Goal: Task Accomplishment & Management: Manage account settings

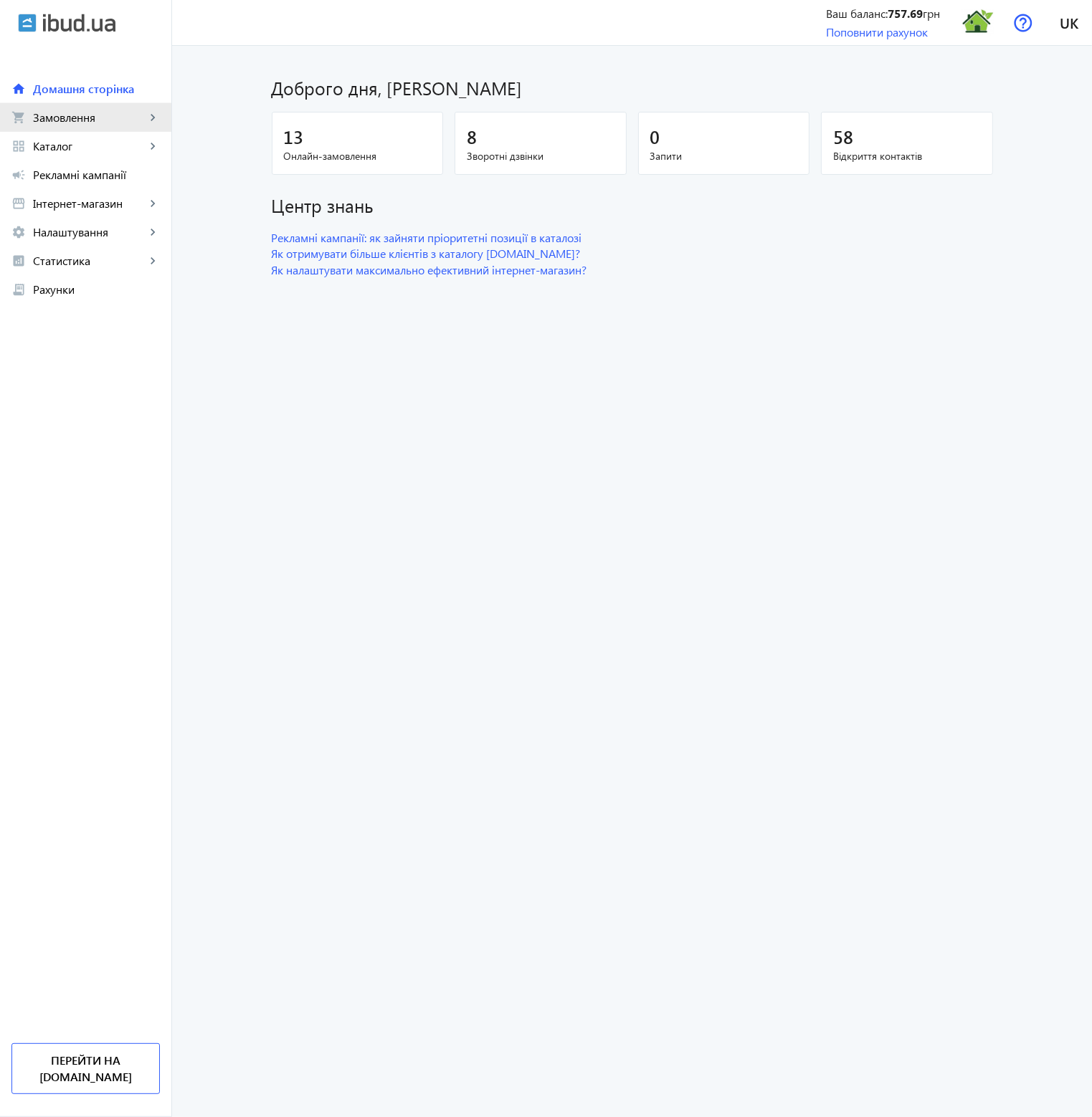
click at [74, 120] on span "Замовлення" at bounding box center [89, 117] width 112 height 15
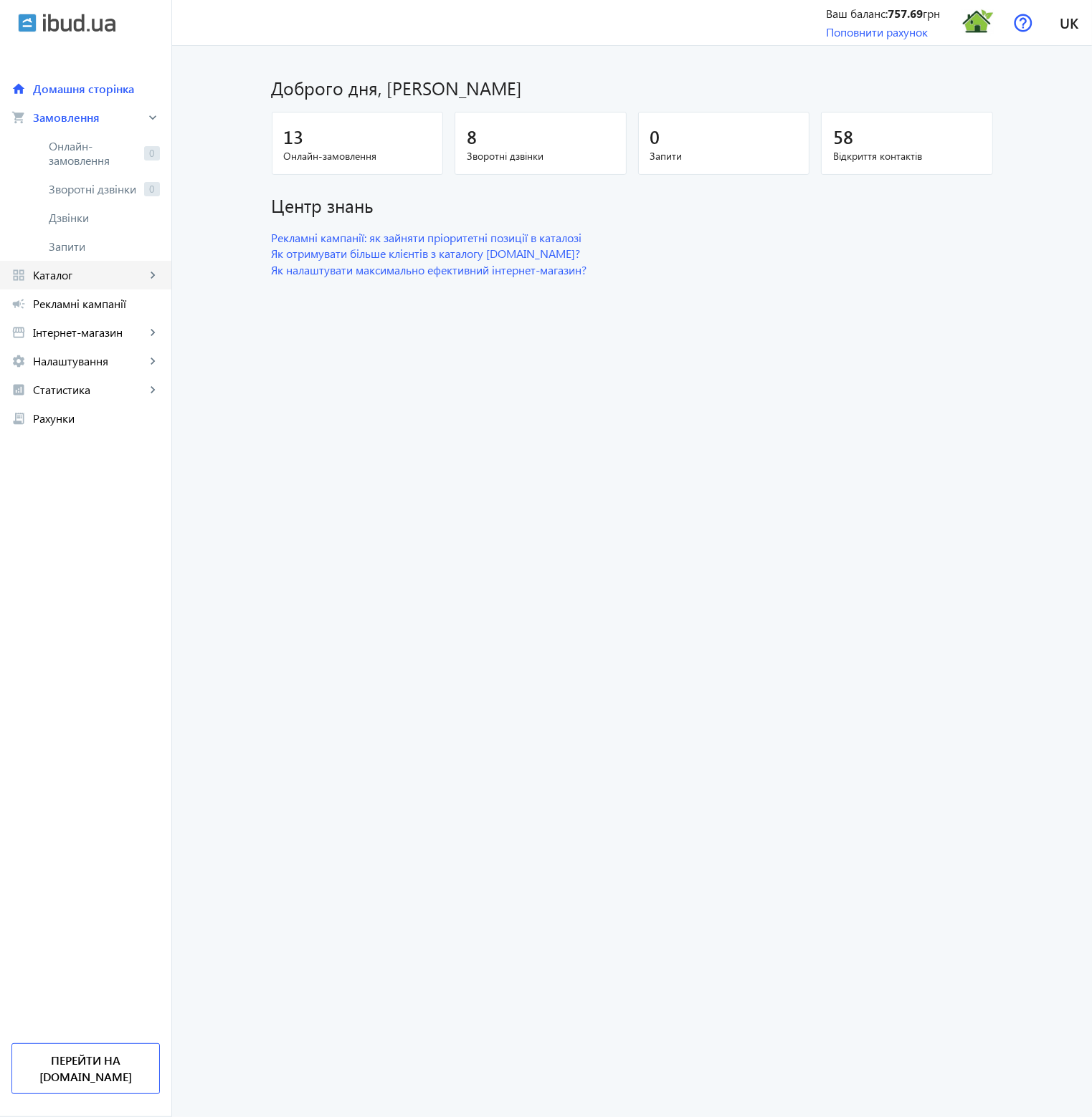
click at [83, 281] on span "Каталог" at bounding box center [89, 275] width 112 height 15
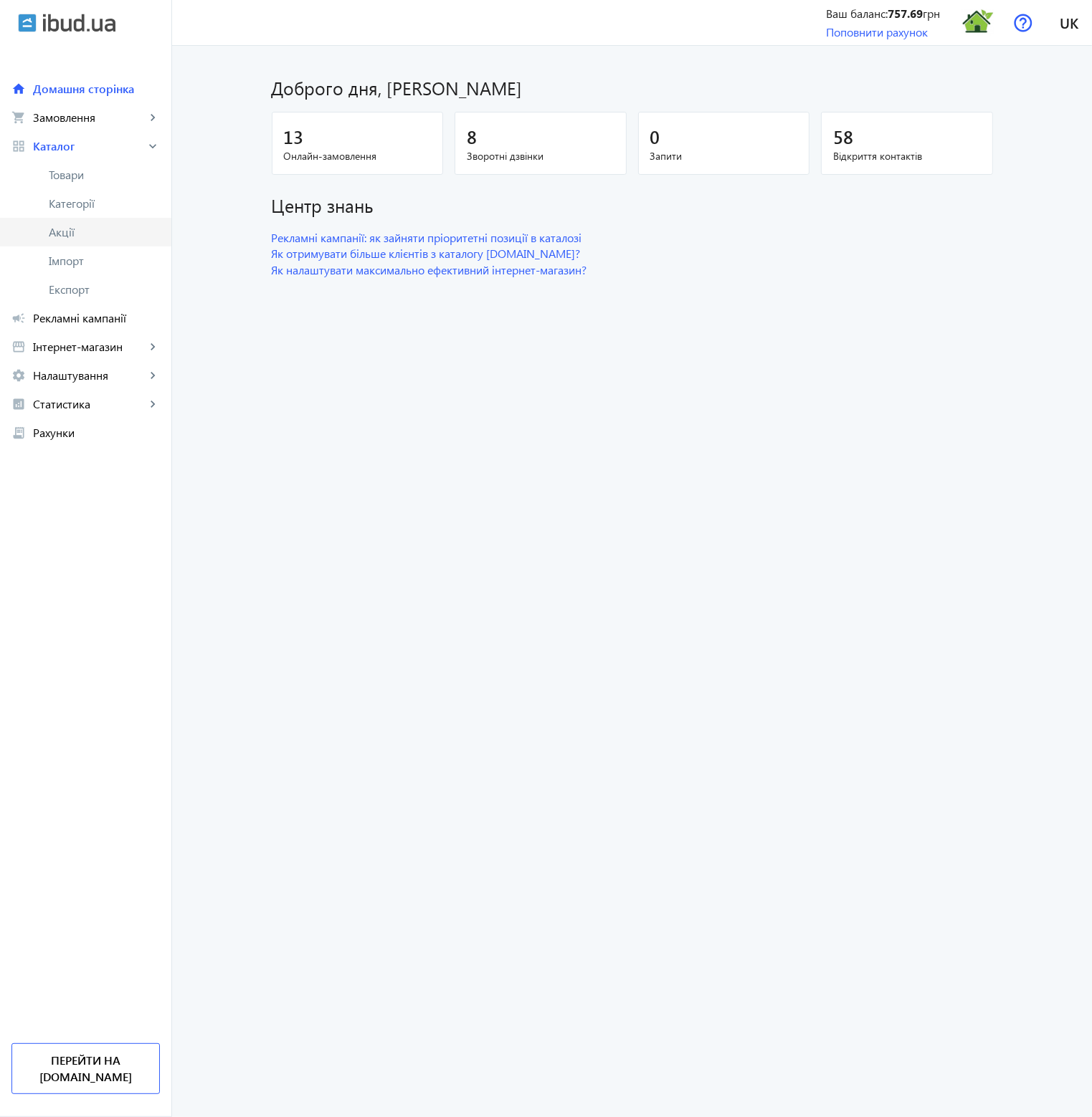
click at [73, 234] on span "Акції" at bounding box center [104, 232] width 111 height 15
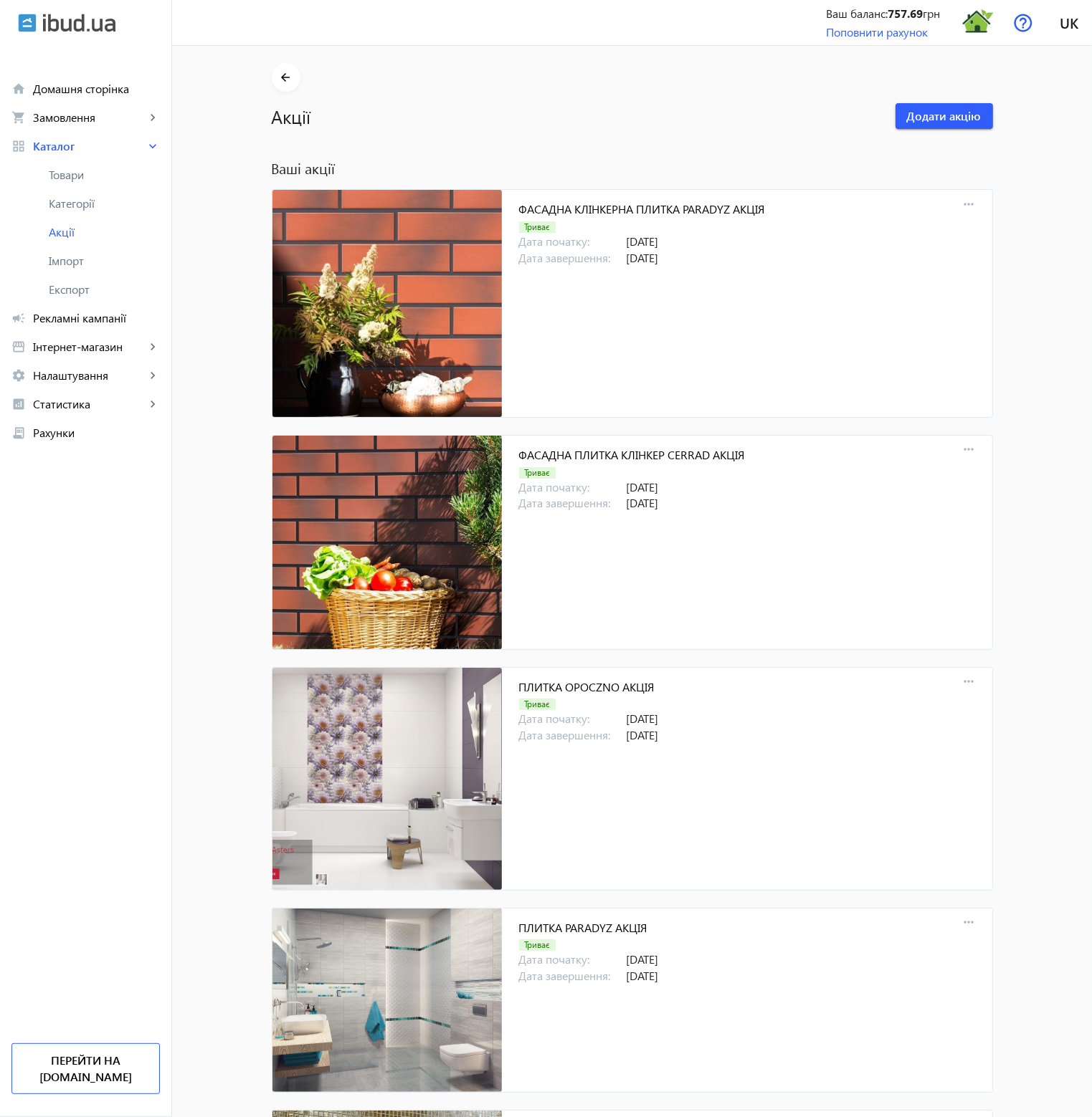
scroll to position [14672, 0]
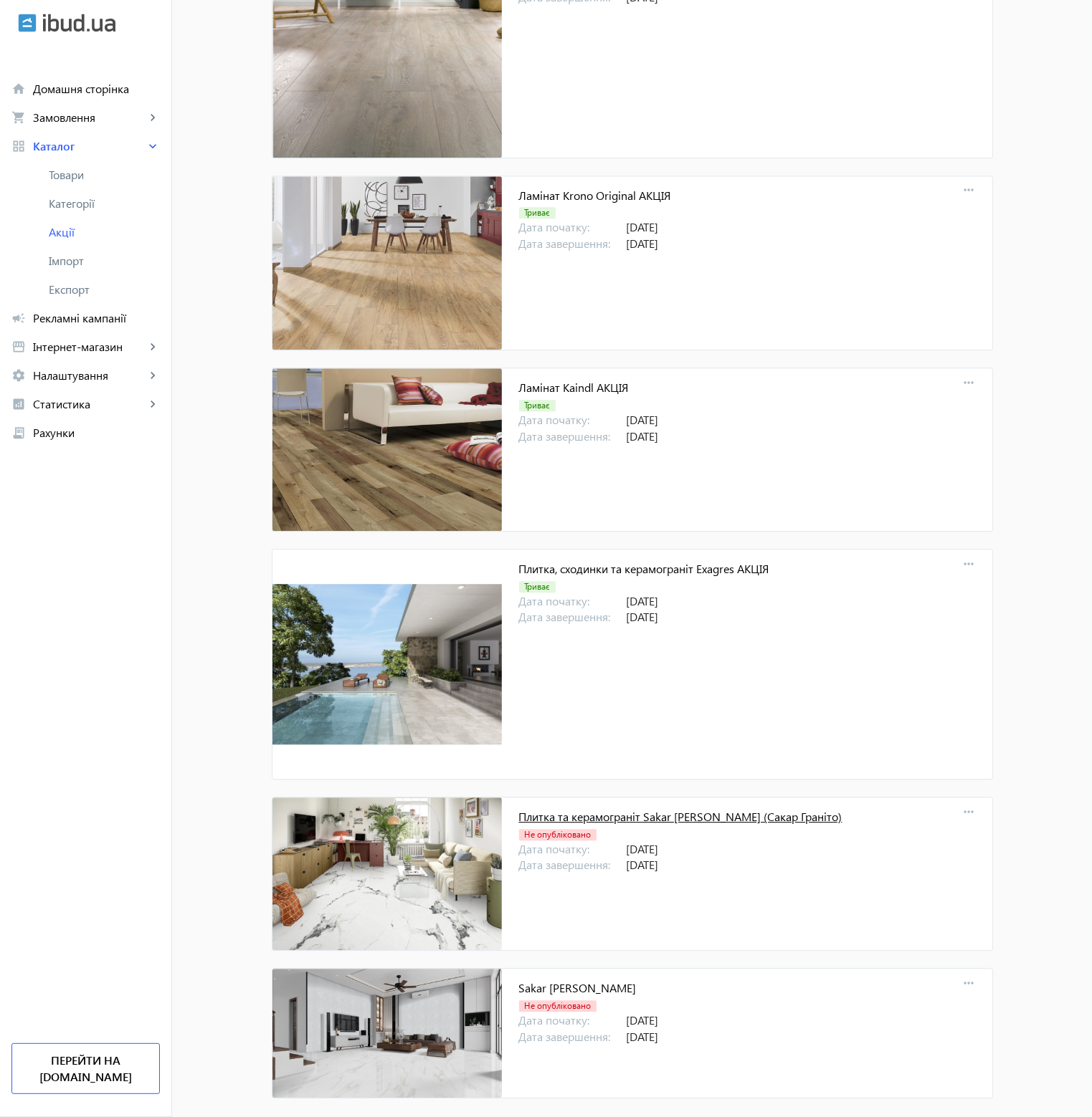
click at [739, 809] on link "Плитка та керамограніт Sakar [PERSON_NAME] (Сакар Граніто)" at bounding box center [681, 816] width 324 height 15
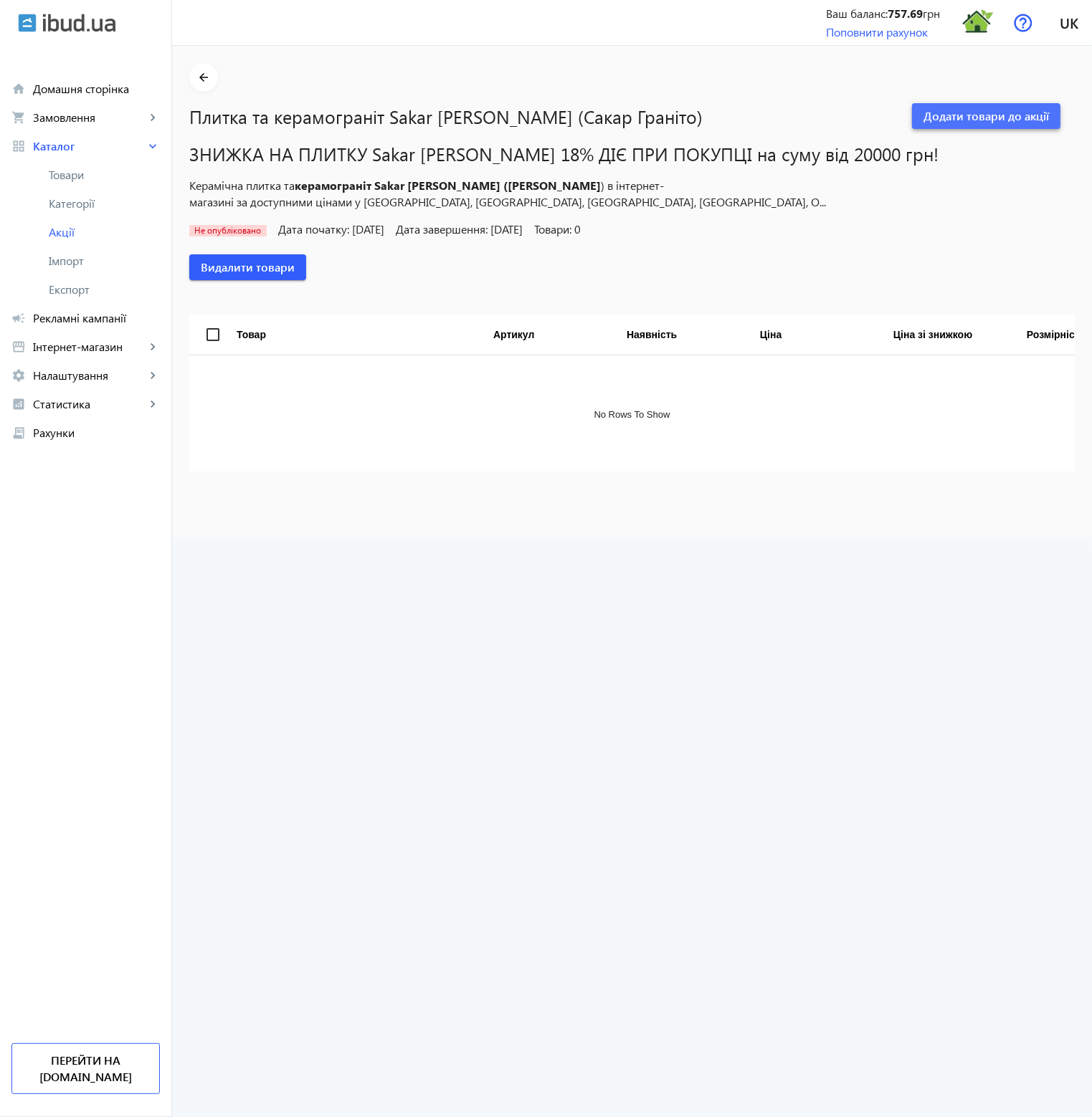
click at [1011, 118] on span "Додати товари до акції" at bounding box center [986, 116] width 126 height 16
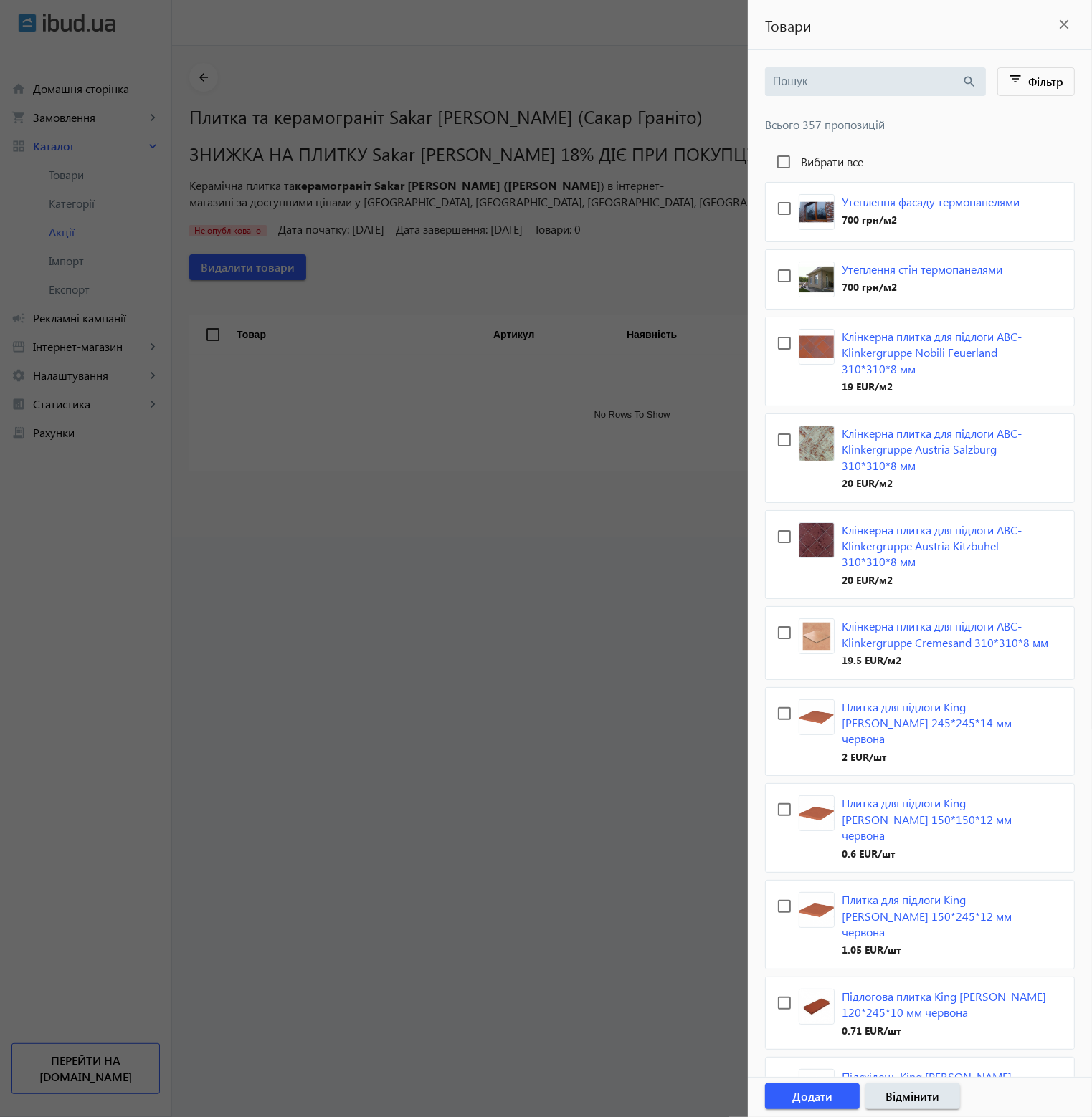
paste input "Sakar [PERSON_NAME]"
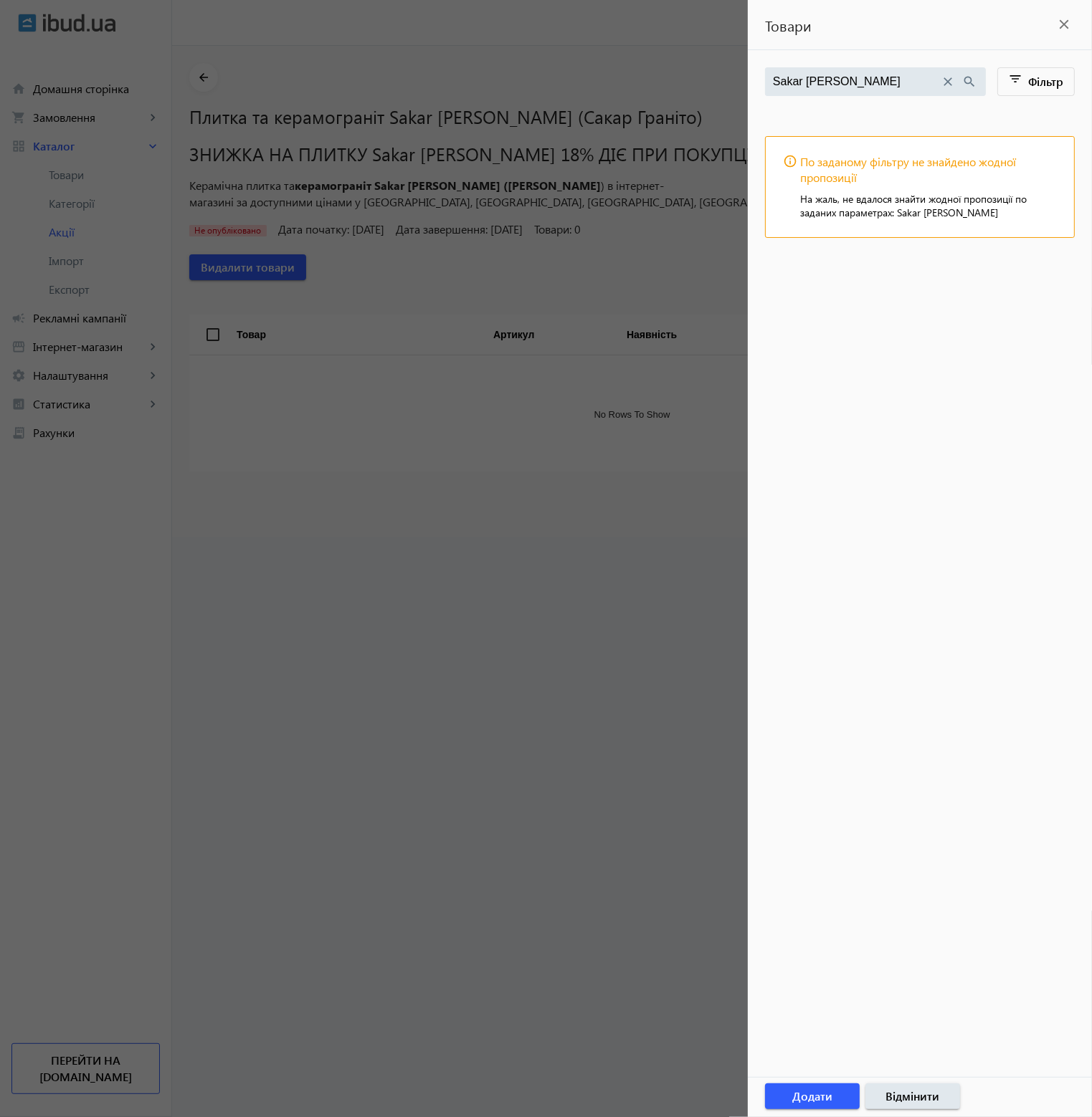
type input "Sakar [PERSON_NAME]"
click at [948, 82] on mat-icon "close" at bounding box center [949, 82] width 16 height 16
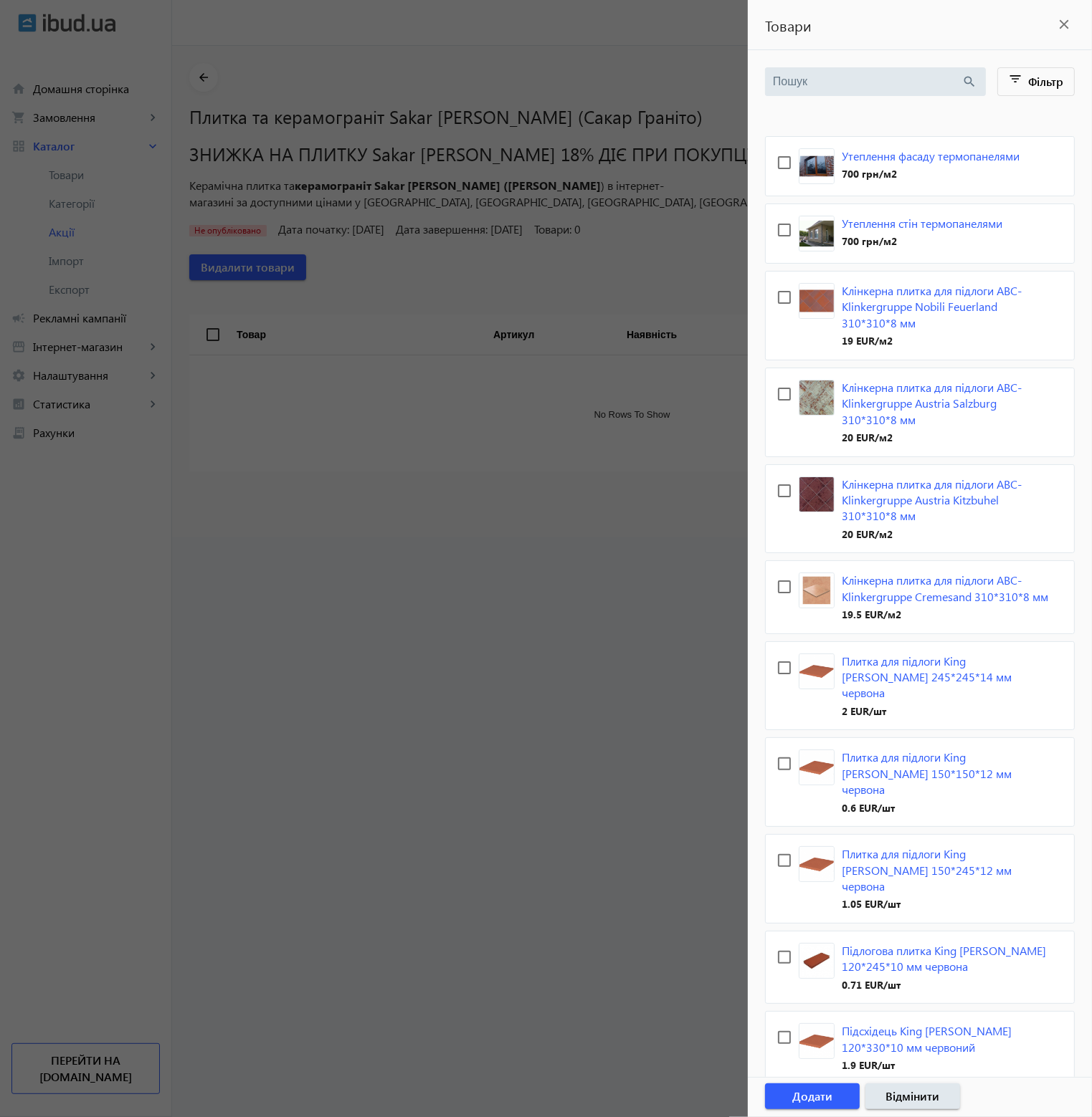
click at [69, 168] on div at bounding box center [546, 558] width 1092 height 1117
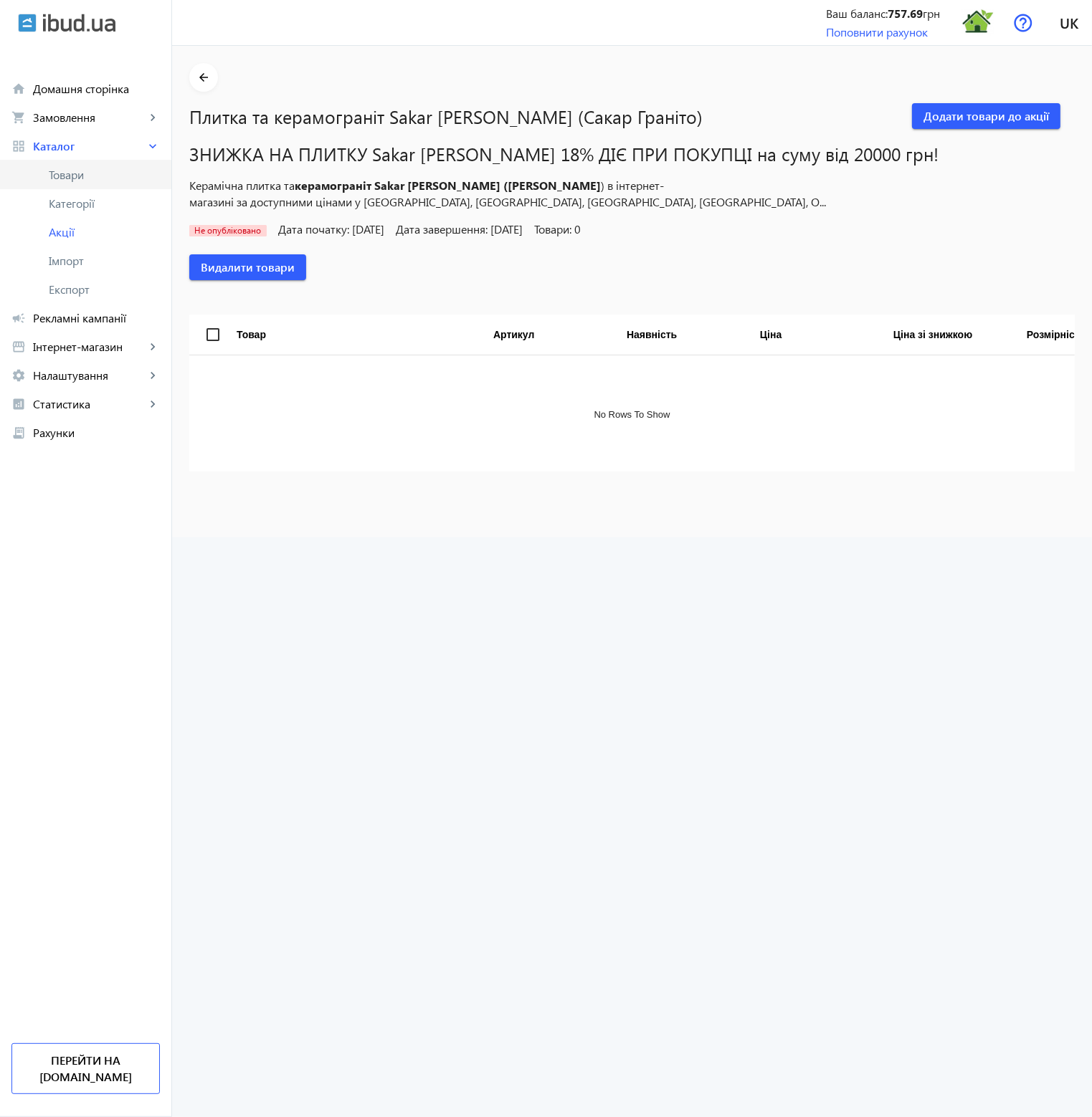
click at [72, 177] on span "Товари" at bounding box center [104, 174] width 111 height 15
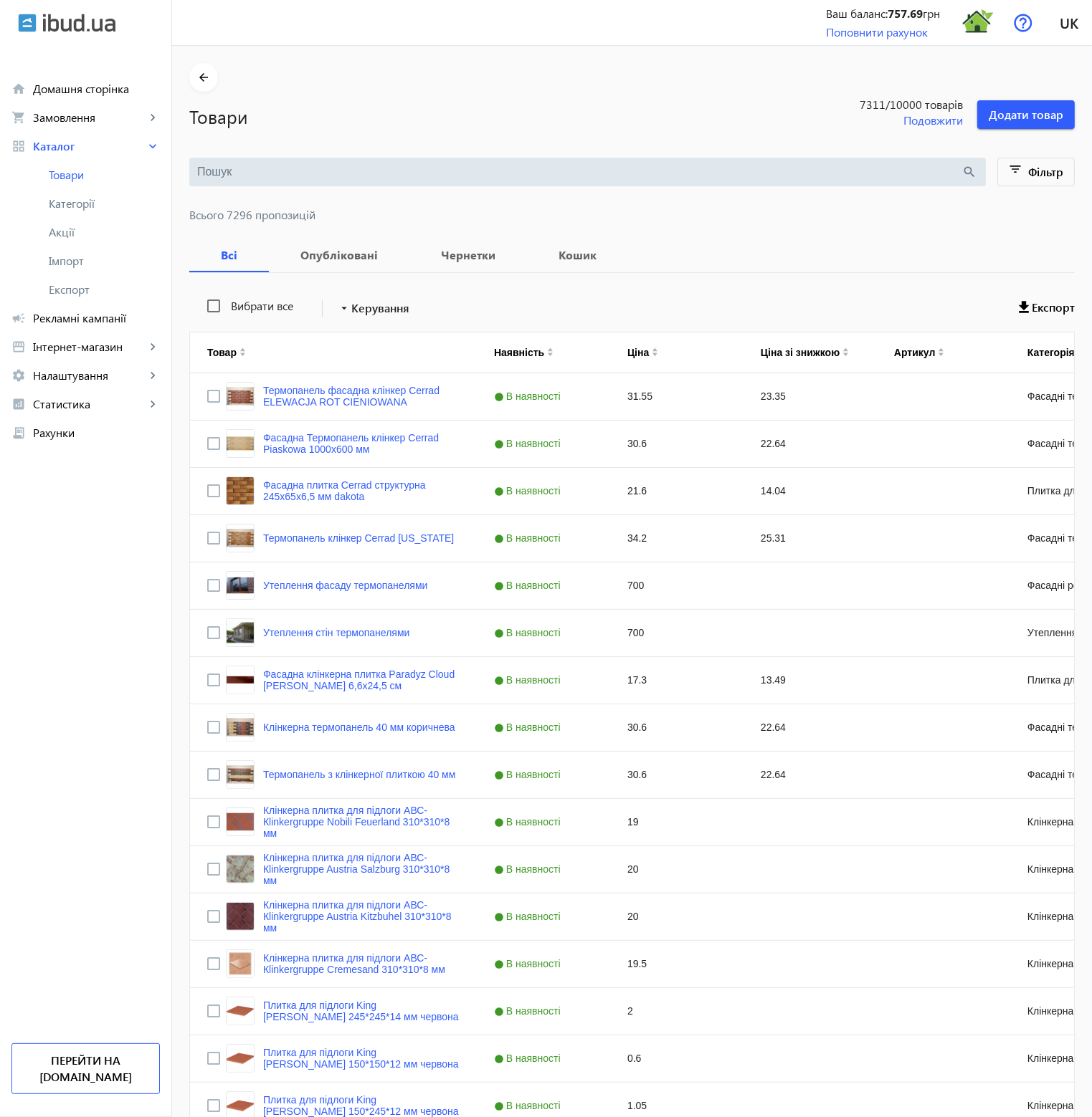
click at [330, 186] on div at bounding box center [632, 198] width 885 height 23
click at [332, 174] on input "search" at bounding box center [579, 172] width 765 height 16
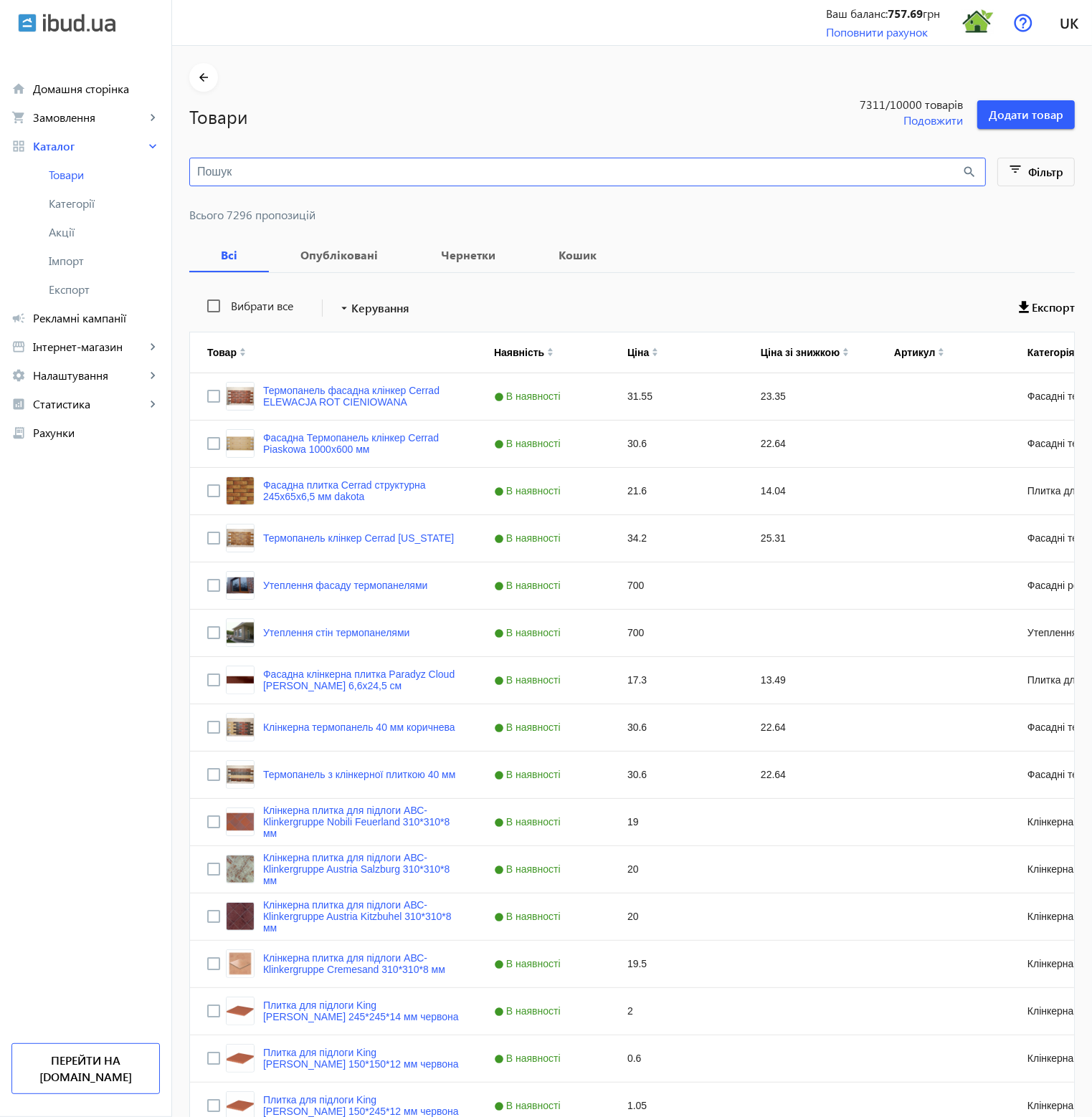
paste input "Sakar [PERSON_NAME]"
type input "Sakar [PERSON_NAME]"
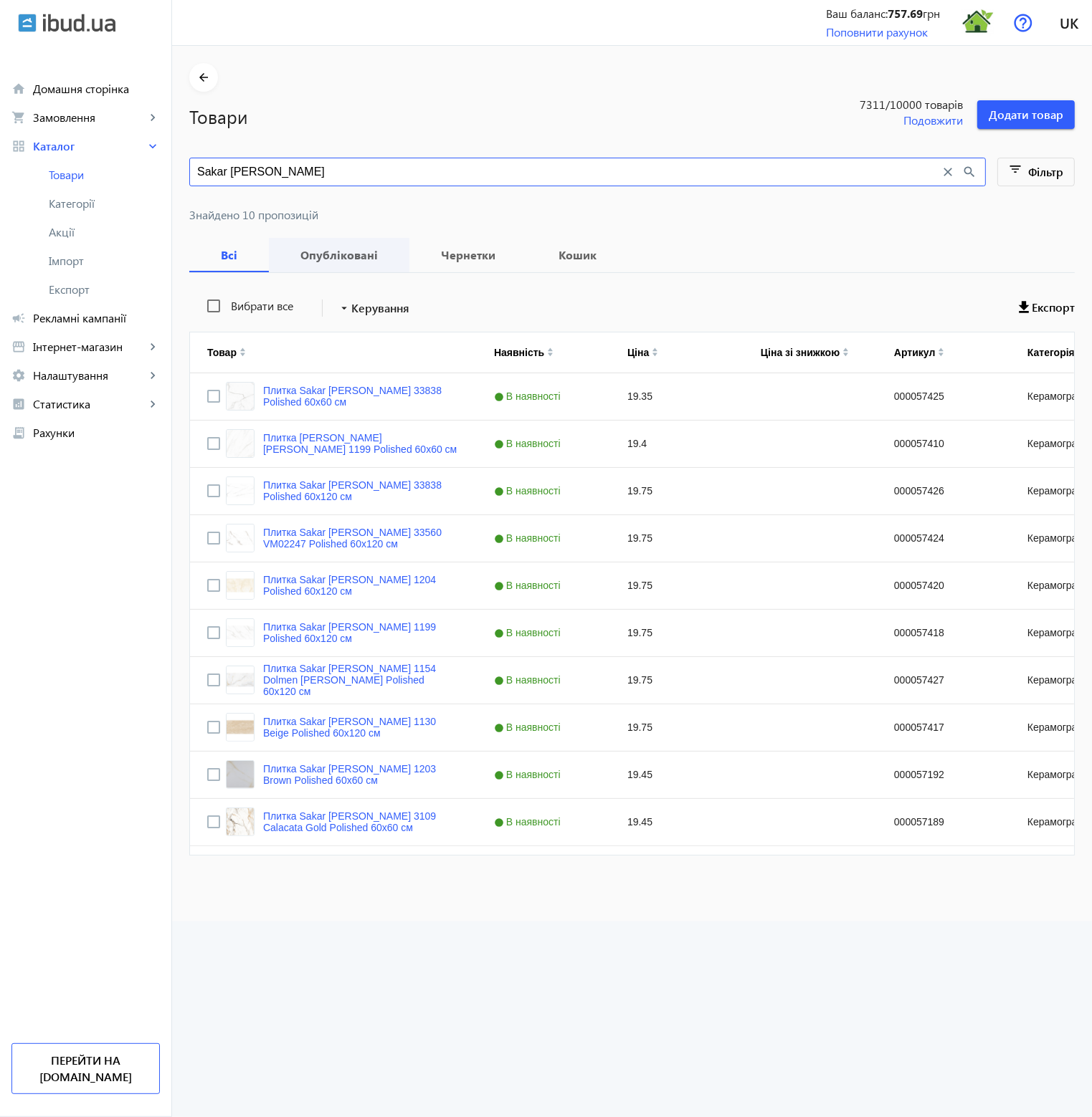
click at [330, 257] on b "Опубліковані" at bounding box center [338, 255] width 106 height 12
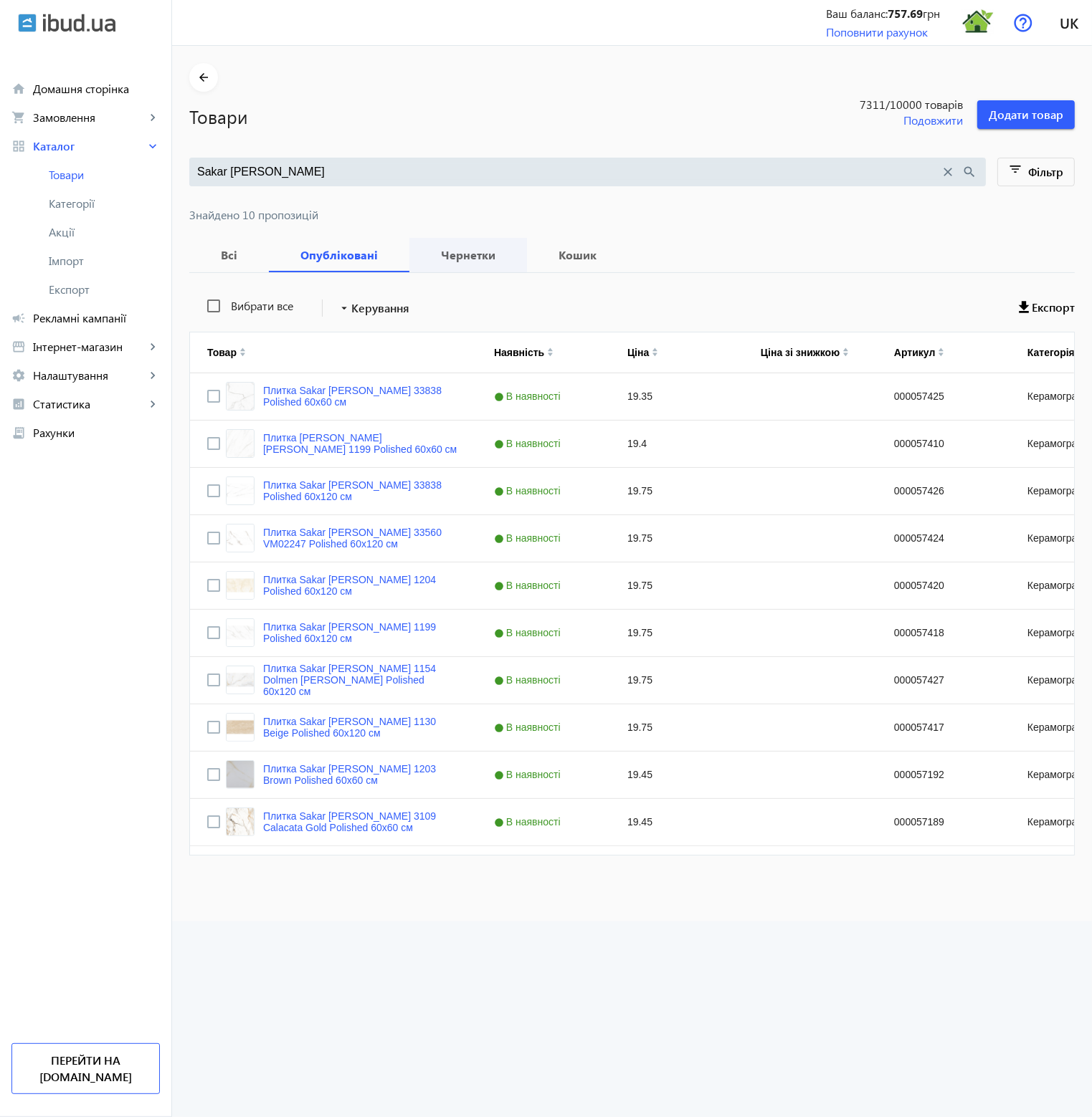
click at [435, 254] on b "Чернетки" at bounding box center [468, 255] width 83 height 12
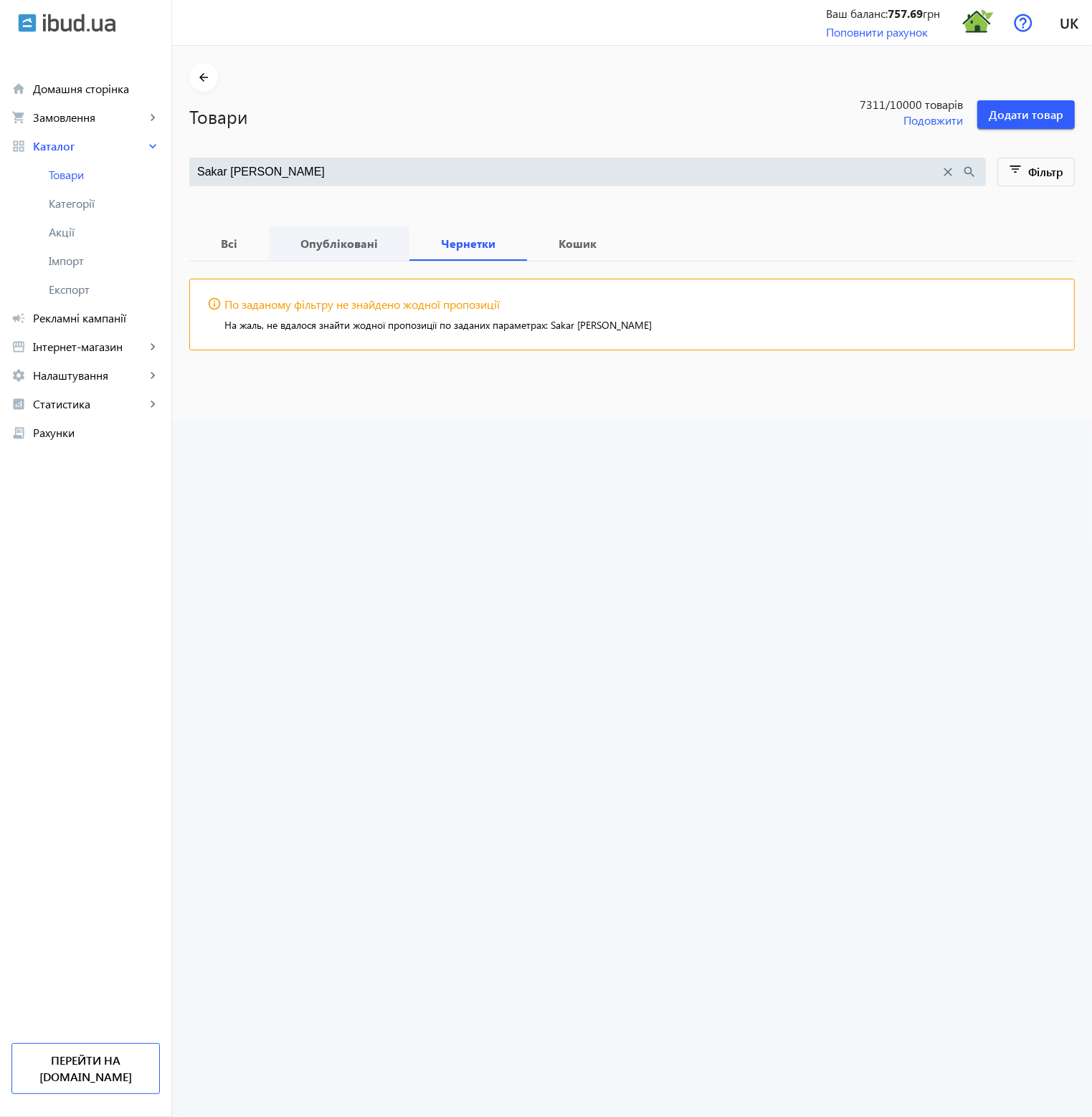
click at [334, 256] on span "Опубліковані" at bounding box center [338, 243] width 106 height 34
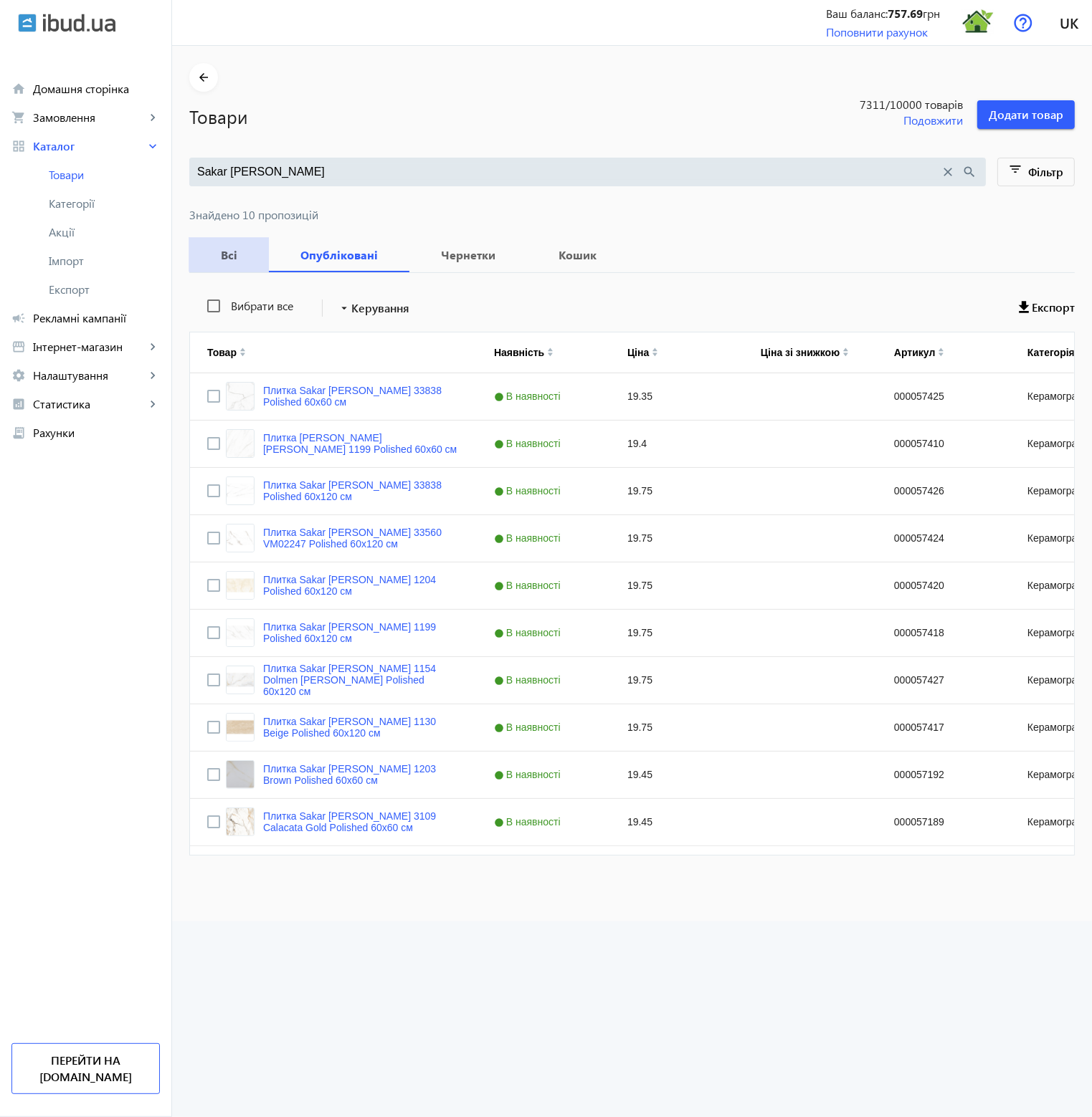
click at [226, 250] on b "Всі" at bounding box center [229, 255] width 45 height 12
click at [89, 230] on span "Акції" at bounding box center [104, 232] width 111 height 15
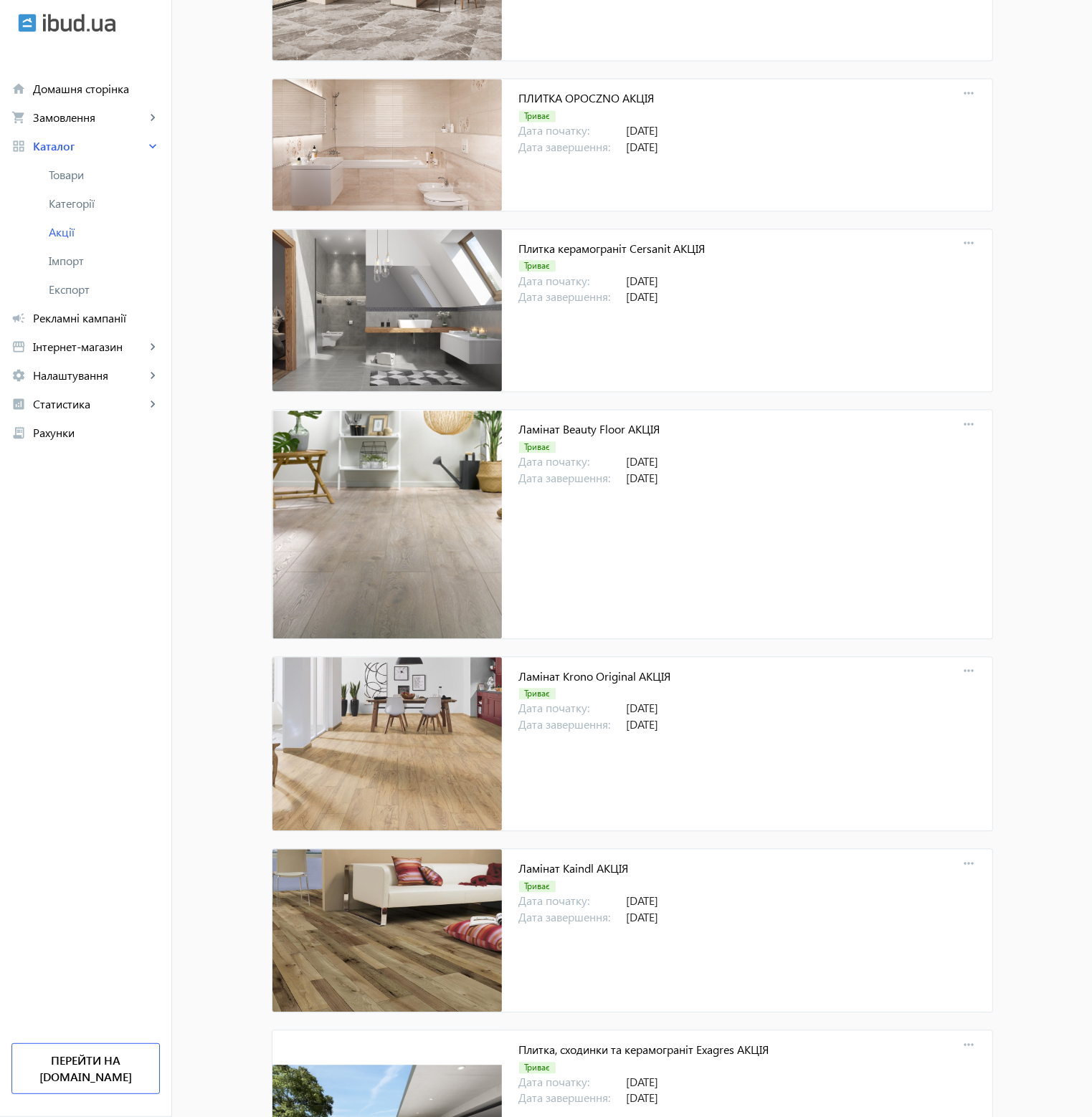
scroll to position [14672, 0]
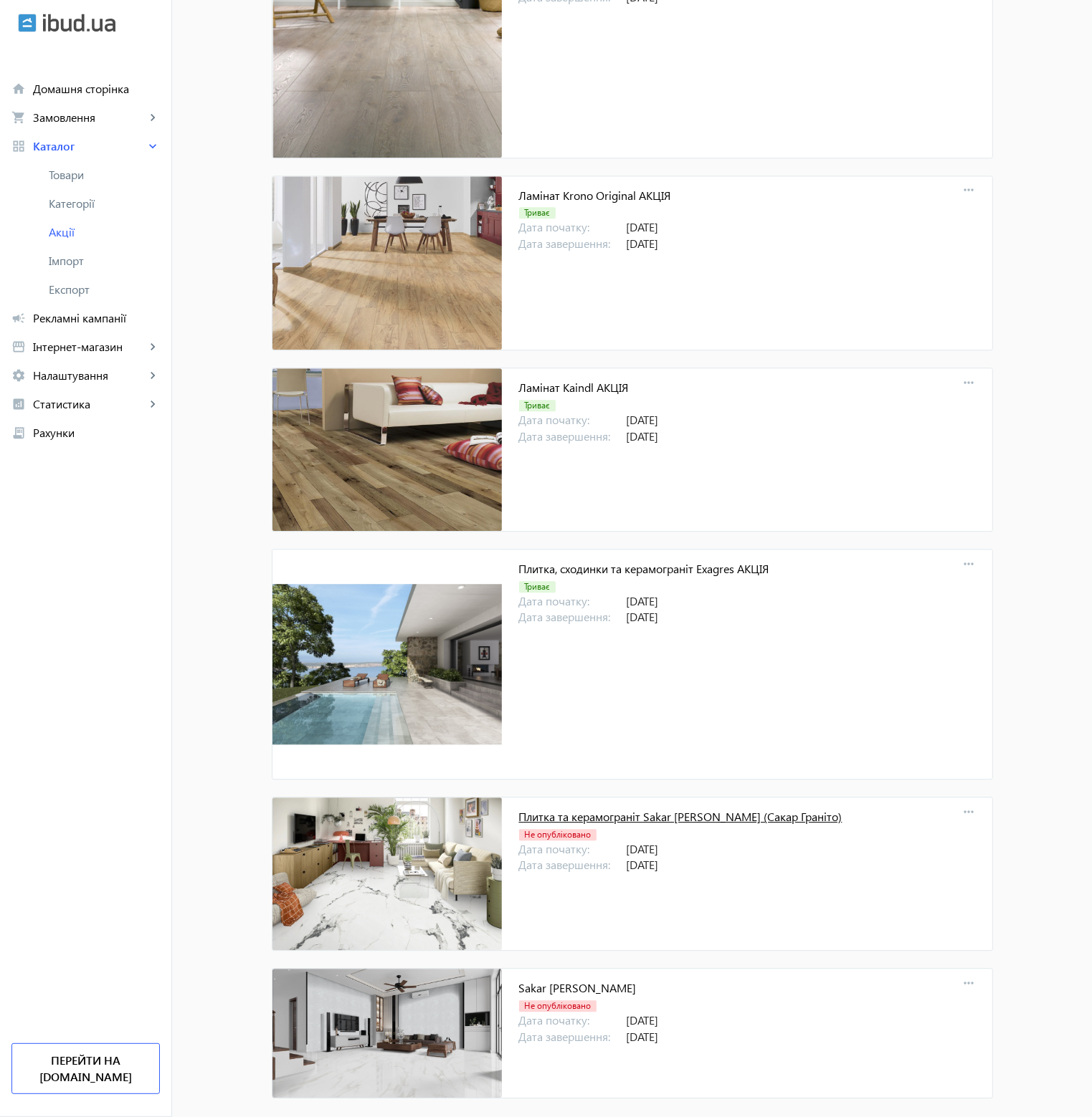
click at [722, 809] on link "Плитка та керамограніт Sakar [PERSON_NAME] (Сакар Граніто)" at bounding box center [681, 816] width 324 height 15
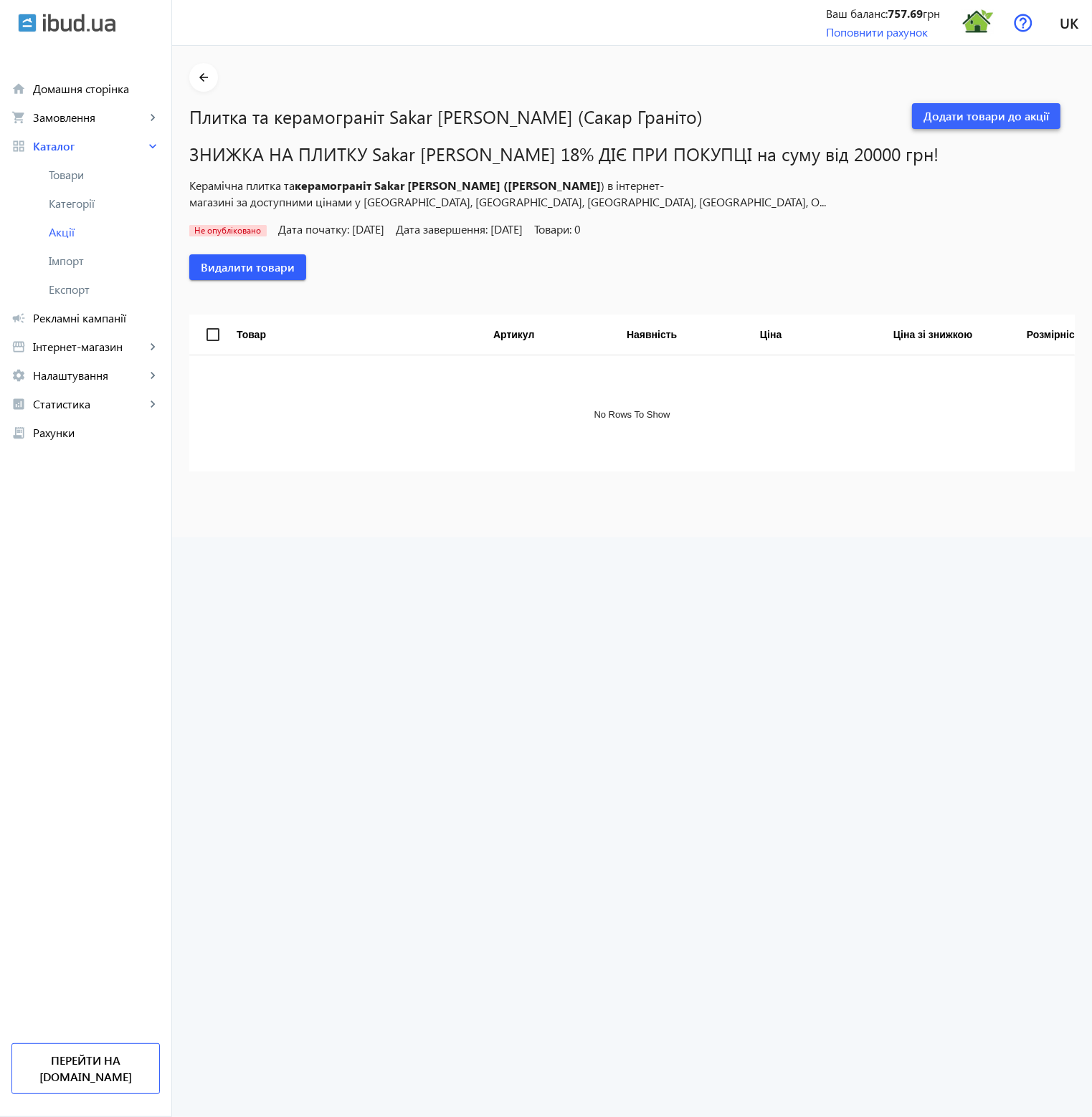
click at [988, 118] on span "Додати товари до акції" at bounding box center [986, 116] width 126 height 16
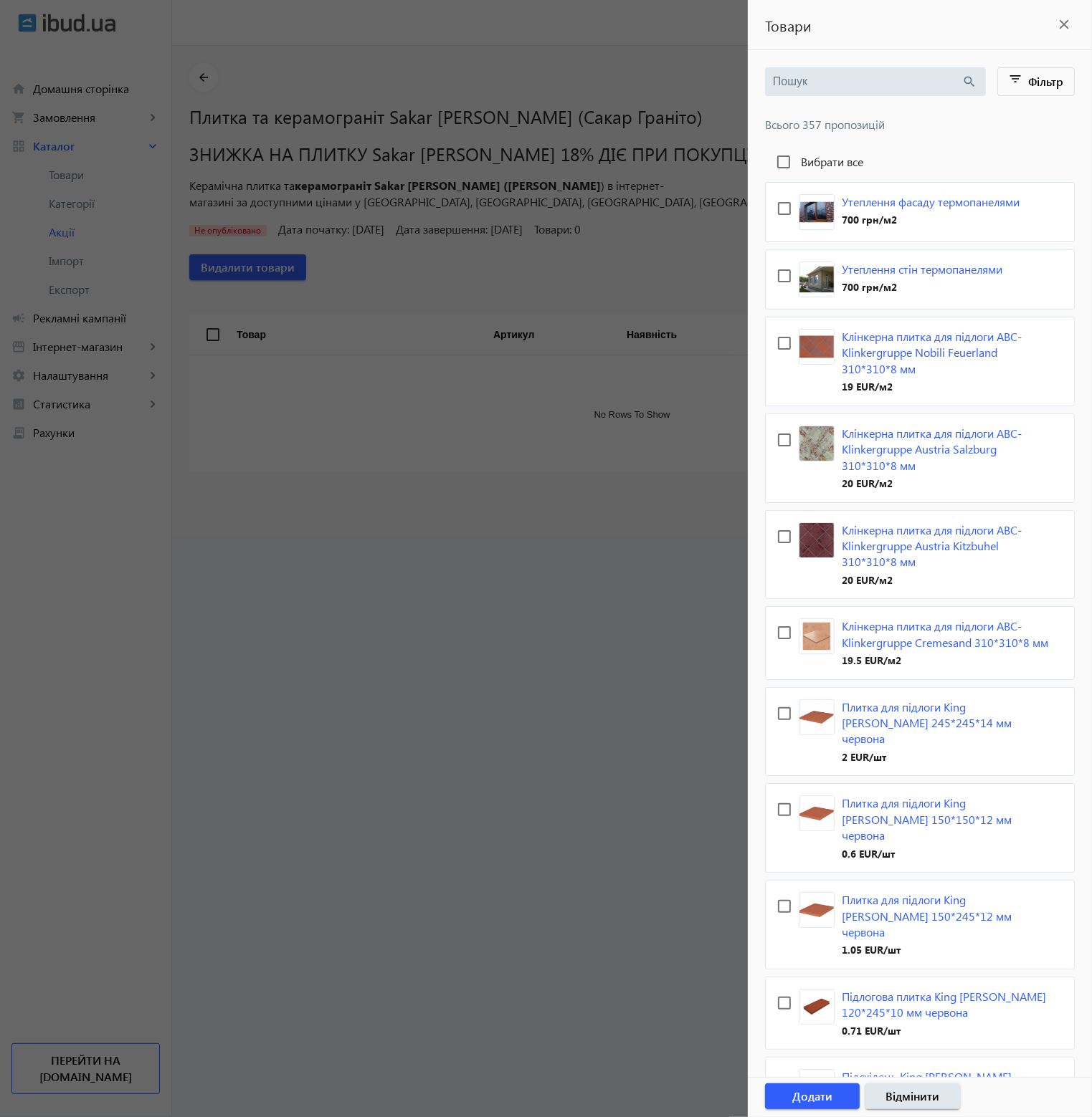
paste input "Sakar [PERSON_NAME]"
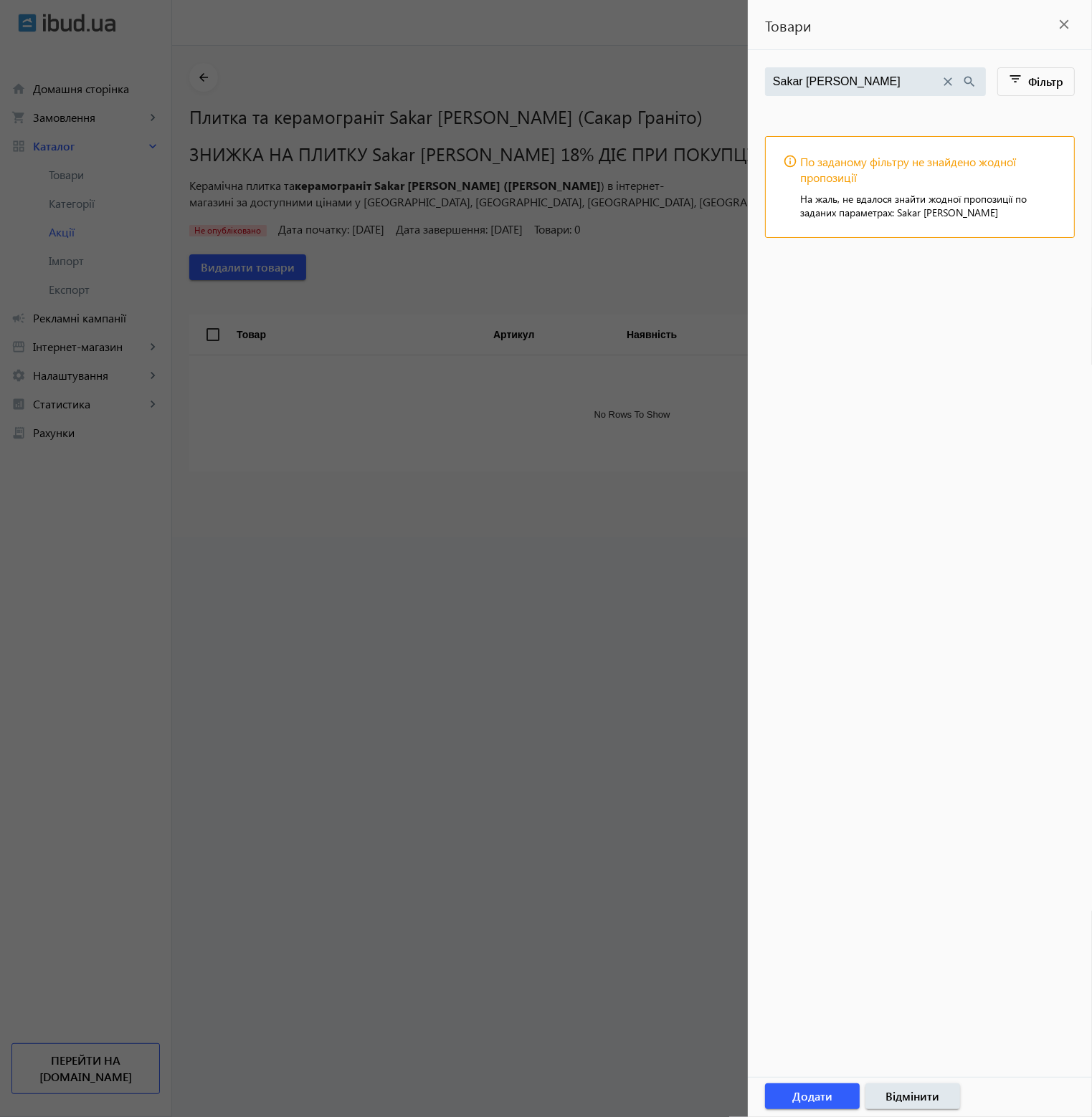
type input "Sakar [PERSON_NAME]"
click at [582, 246] on div at bounding box center [546, 558] width 1092 height 1117
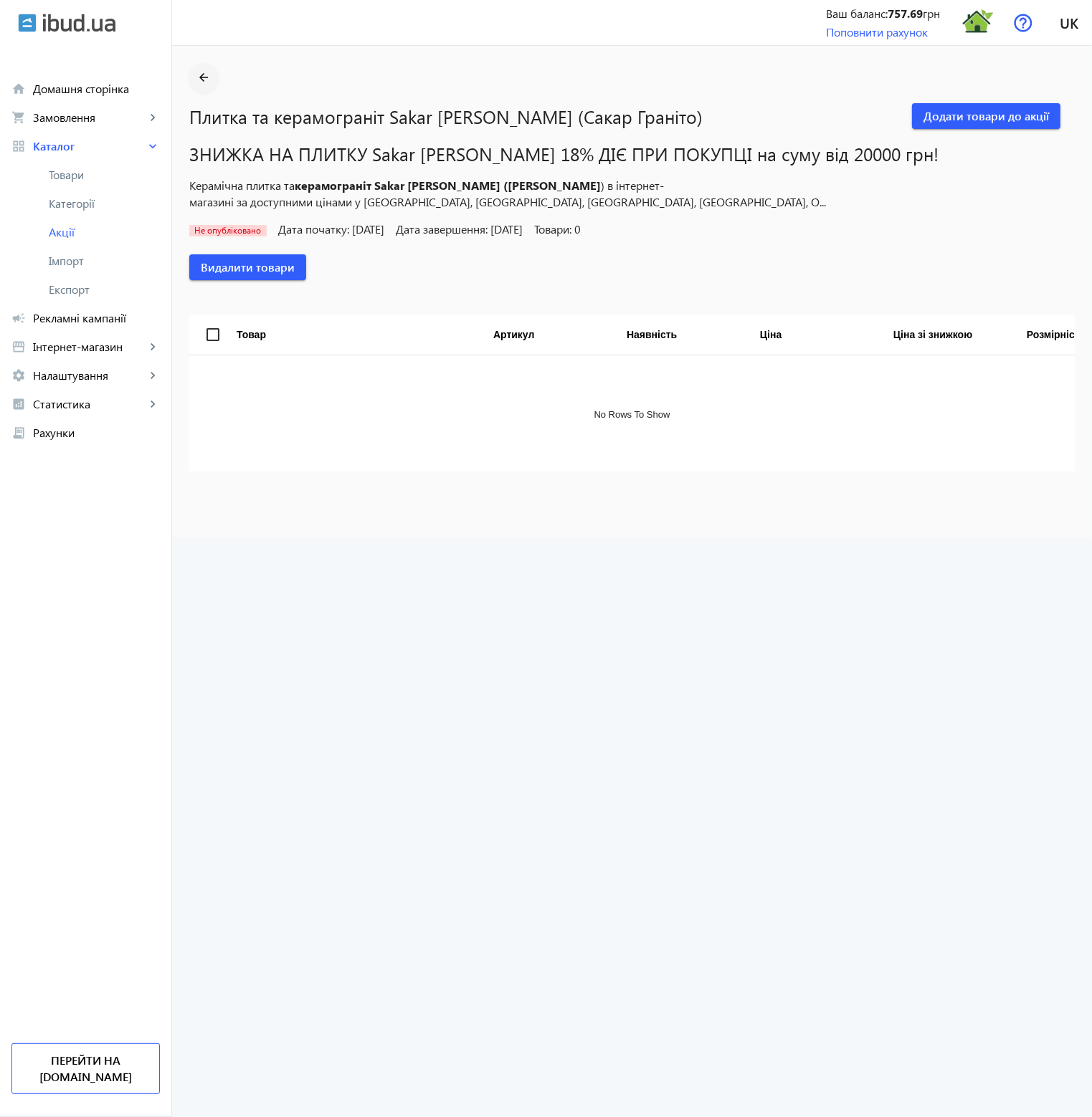
click at [195, 75] on mat-icon "arrow_back" at bounding box center [204, 78] width 18 height 18
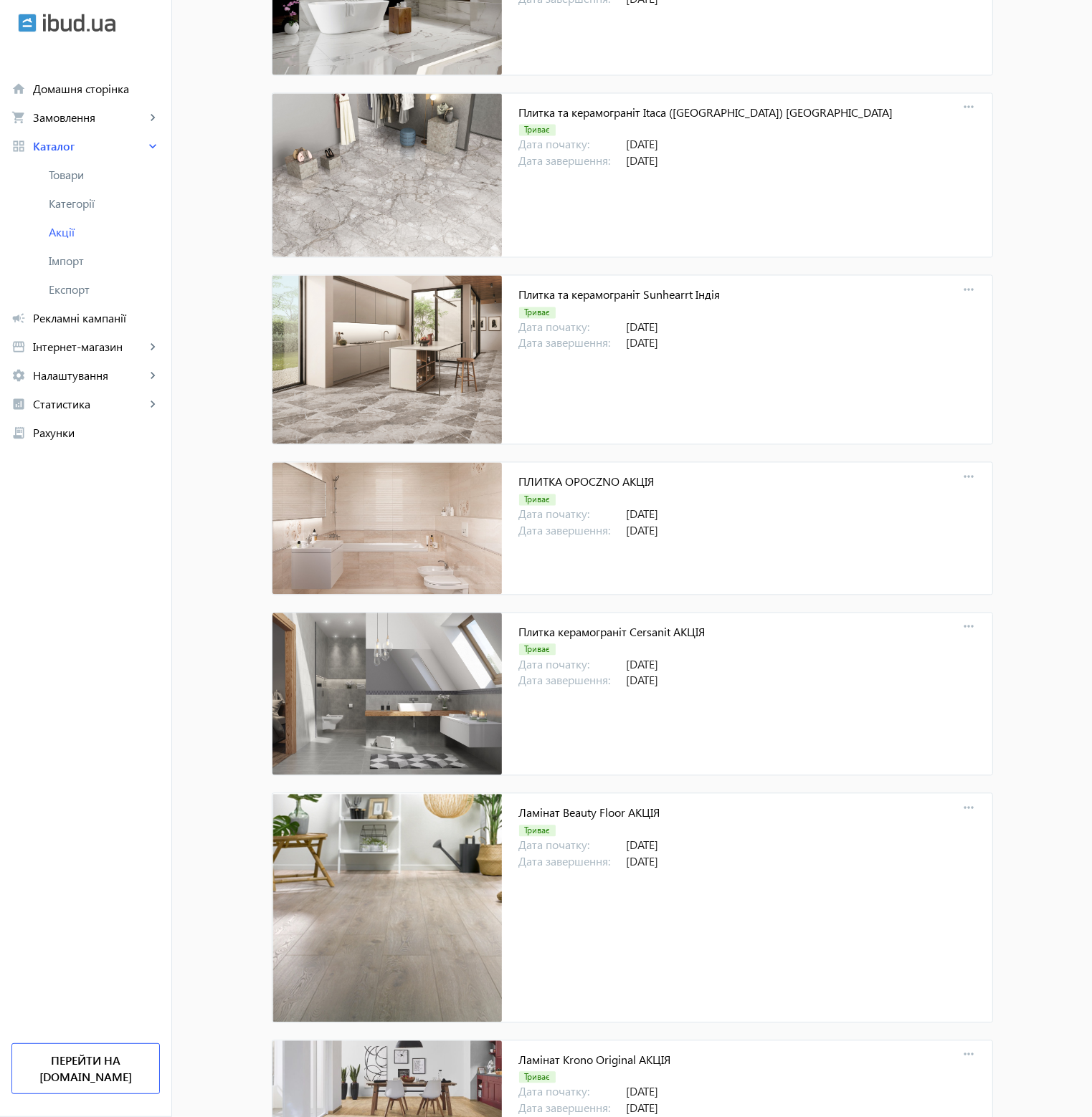
scroll to position [14672, 0]
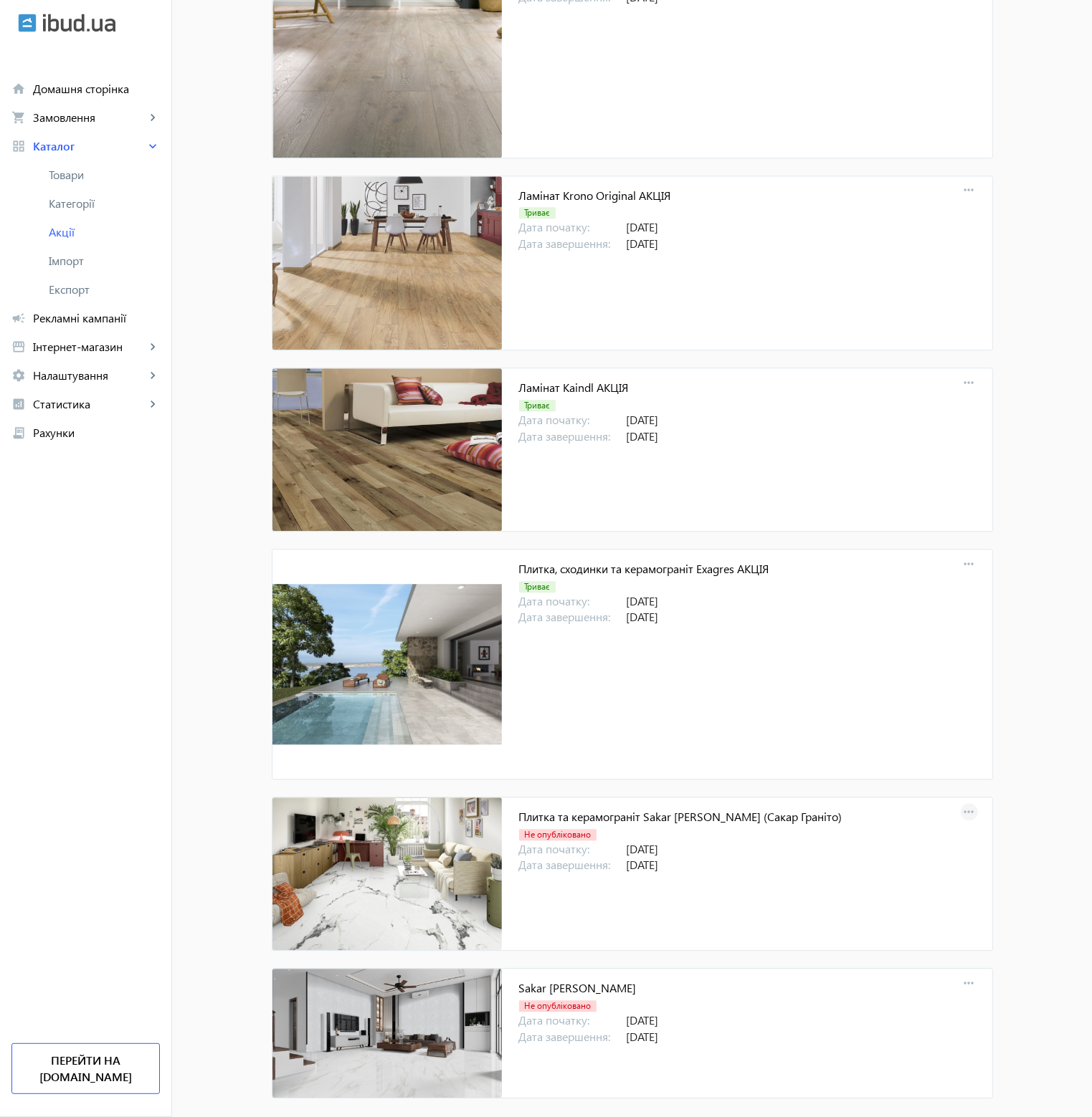
click at [960, 803] on mat-icon "more_horiz" at bounding box center [969, 813] width 20 height 20
click at [884, 828] on span "Редагувати" at bounding box center [902, 823] width 120 height 12
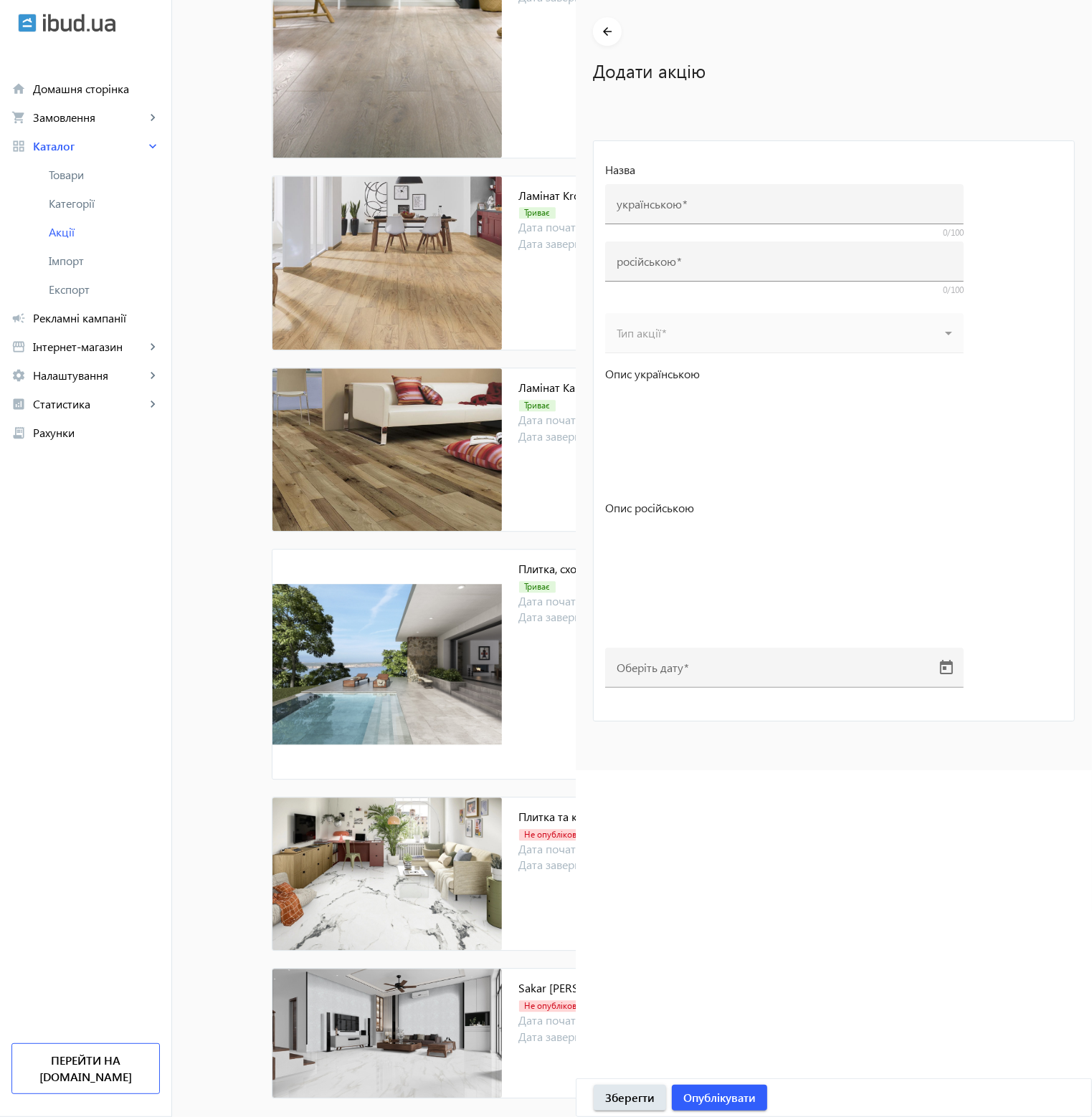
type input "Плитка та керамограніт Sakar [PERSON_NAME] (Сакар Граніто)"
type input "Плитка и керамогранит Sakar [PERSON_NAME] ([PERSON_NAME])"
type input "[DATE]"
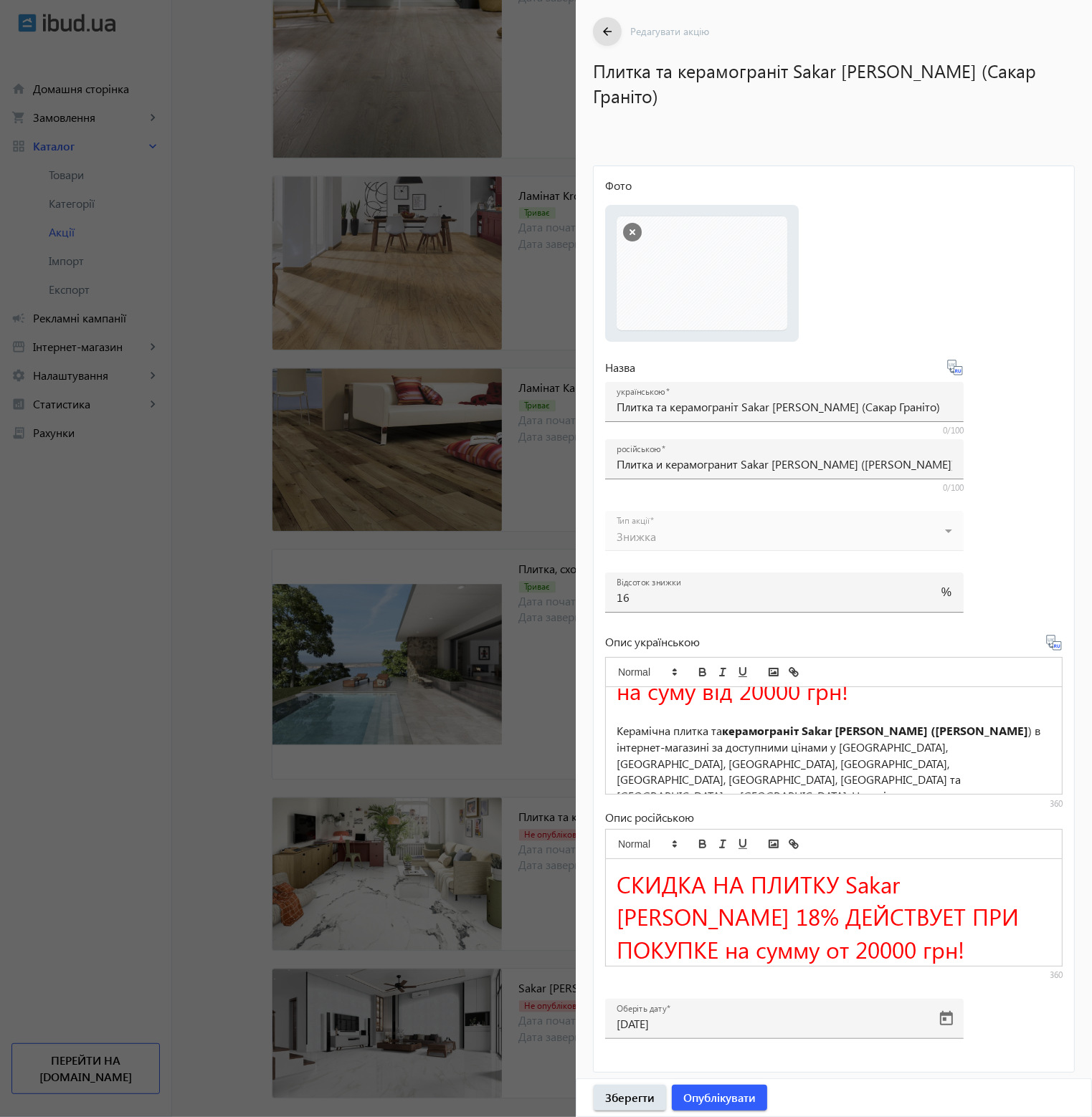
scroll to position [89, 0]
click at [613, 31] on mat-icon "arrow_back" at bounding box center [607, 32] width 18 height 18
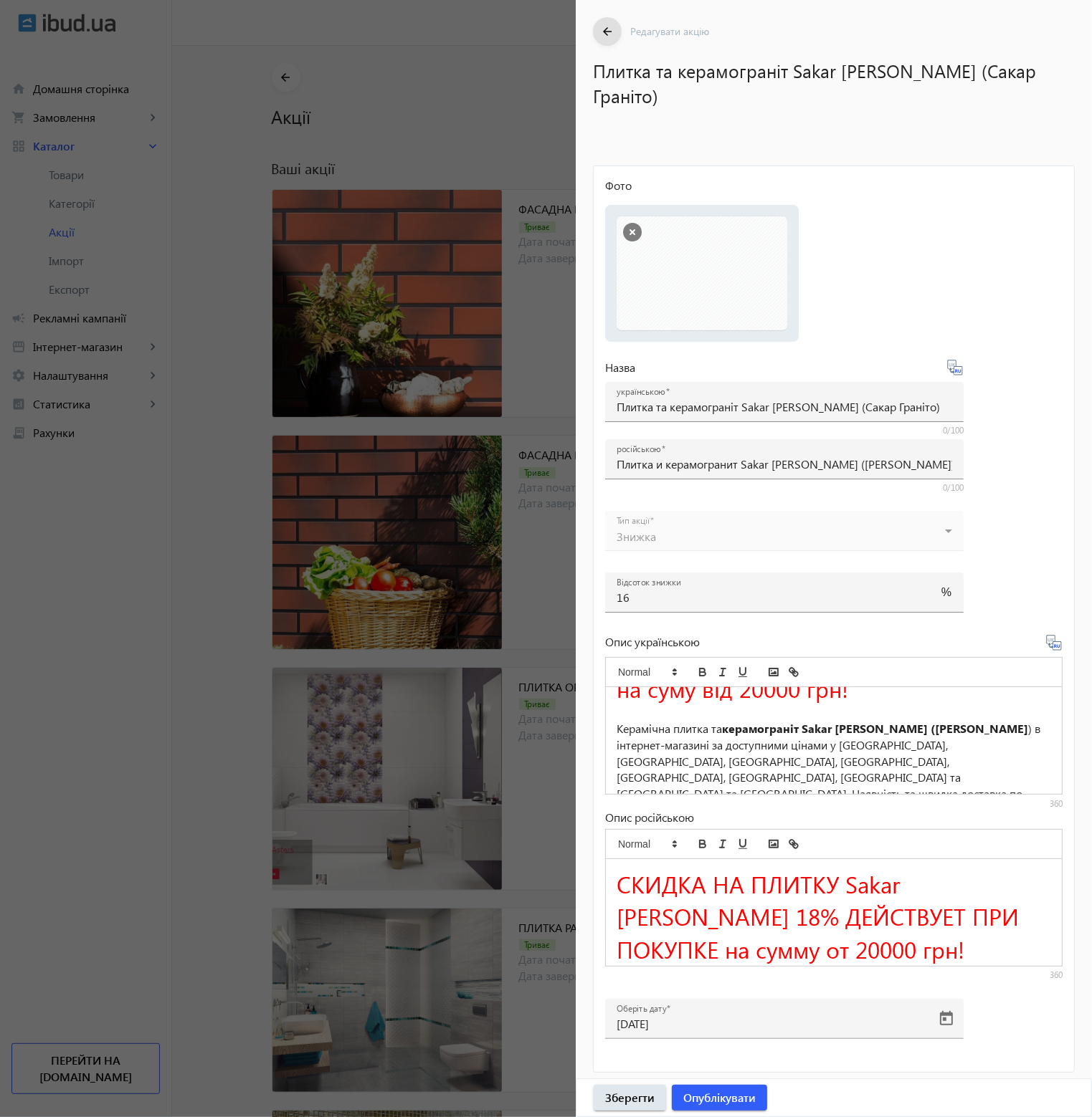
click at [542, 61] on div at bounding box center [546, 558] width 1092 height 1117
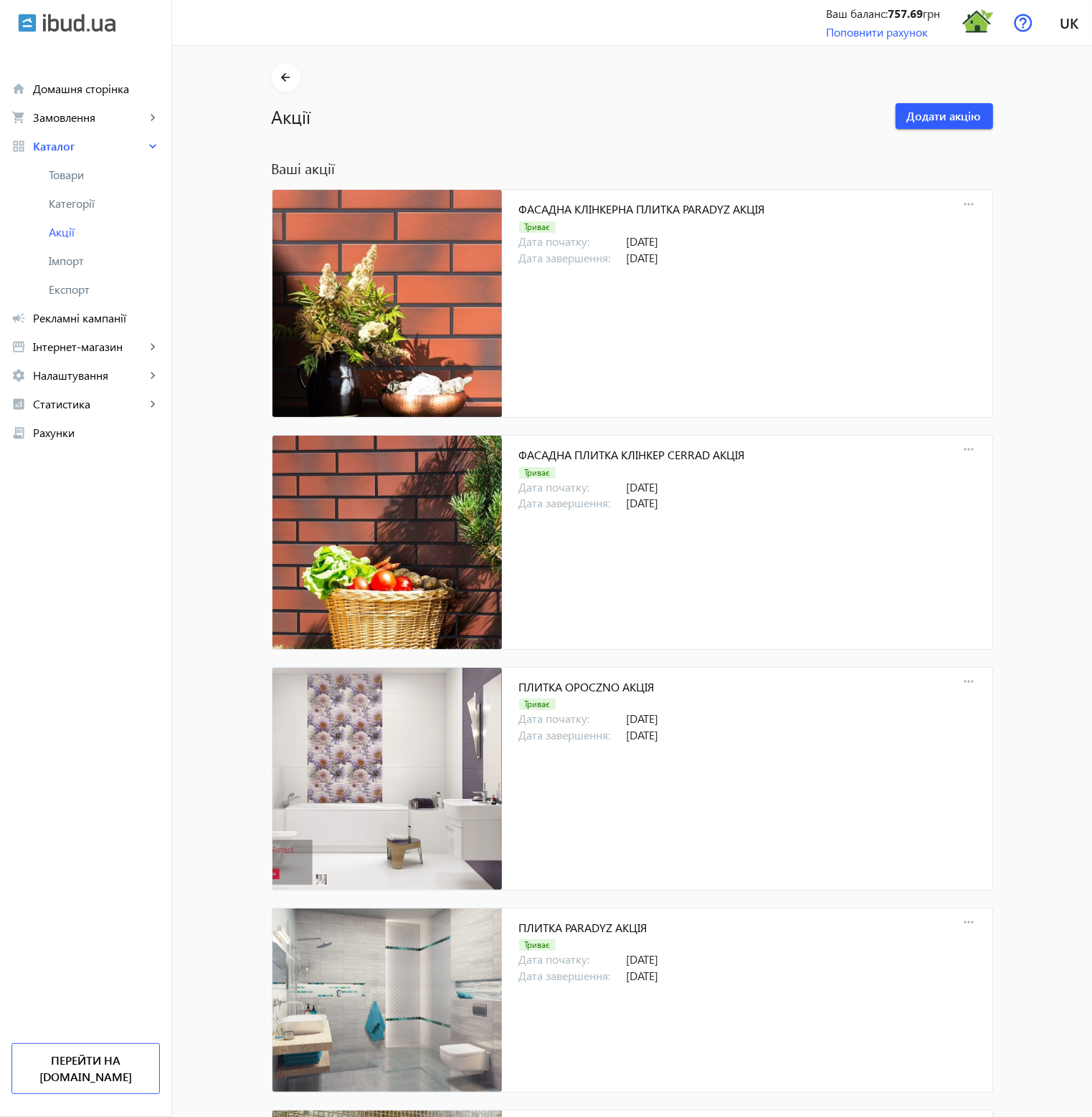
scroll to position [14672, 0]
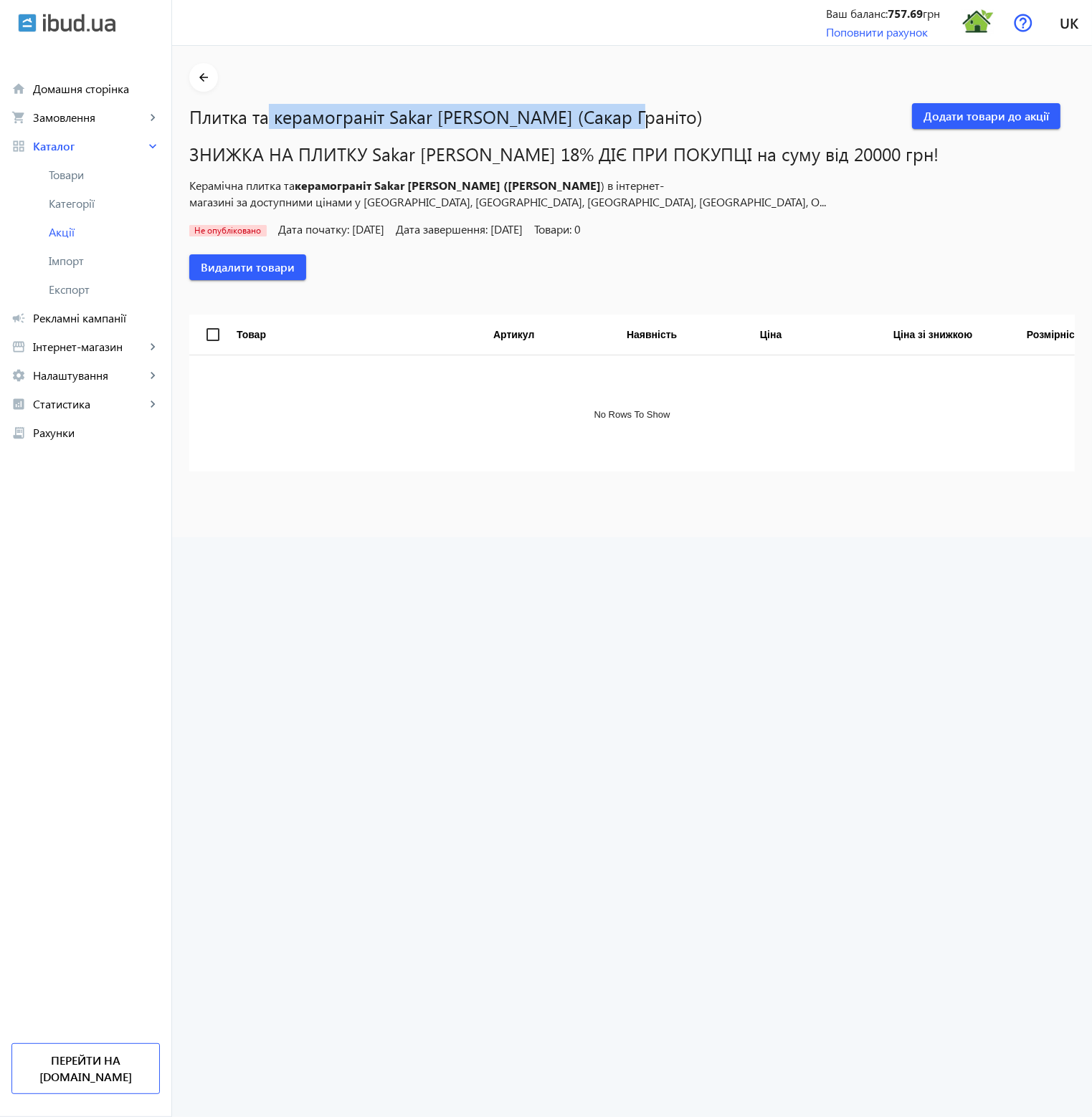
drag, startPoint x: 261, startPoint y: 117, endPoint x: 615, endPoint y: 107, distance: 354.1
click at [613, 107] on h1 "Плитка та керамограніт Sakar [PERSON_NAME] (Сакар Граніто)" at bounding box center [550, 117] width 722 height 25
click at [616, 107] on h1 "Плитка та керамограніт Sakar [PERSON_NAME] (Сакар Граніто)" at bounding box center [550, 117] width 722 height 25
click at [956, 114] on span "Додати товари до акції" at bounding box center [986, 116] width 126 height 16
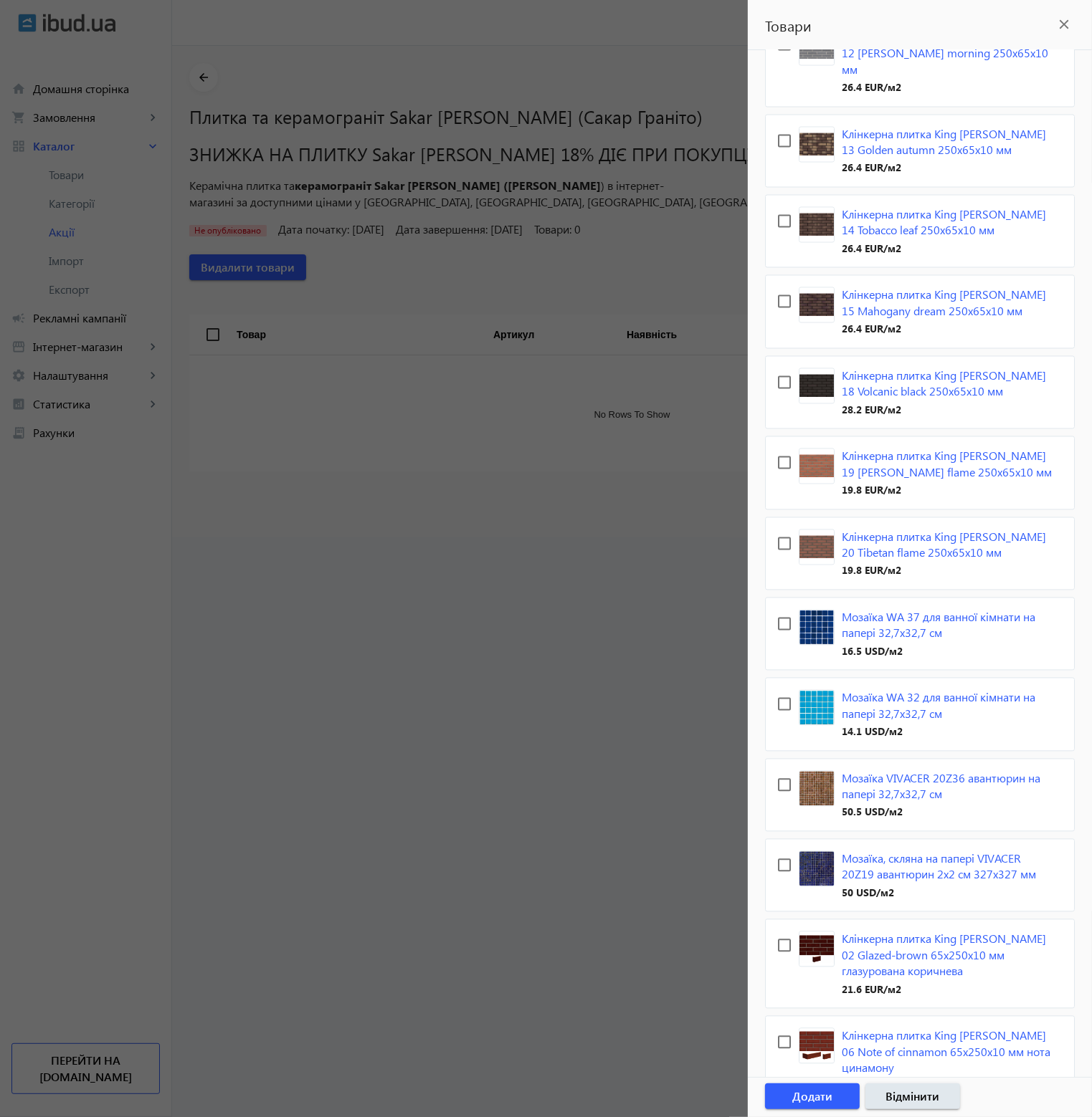
scroll to position [2831, 0]
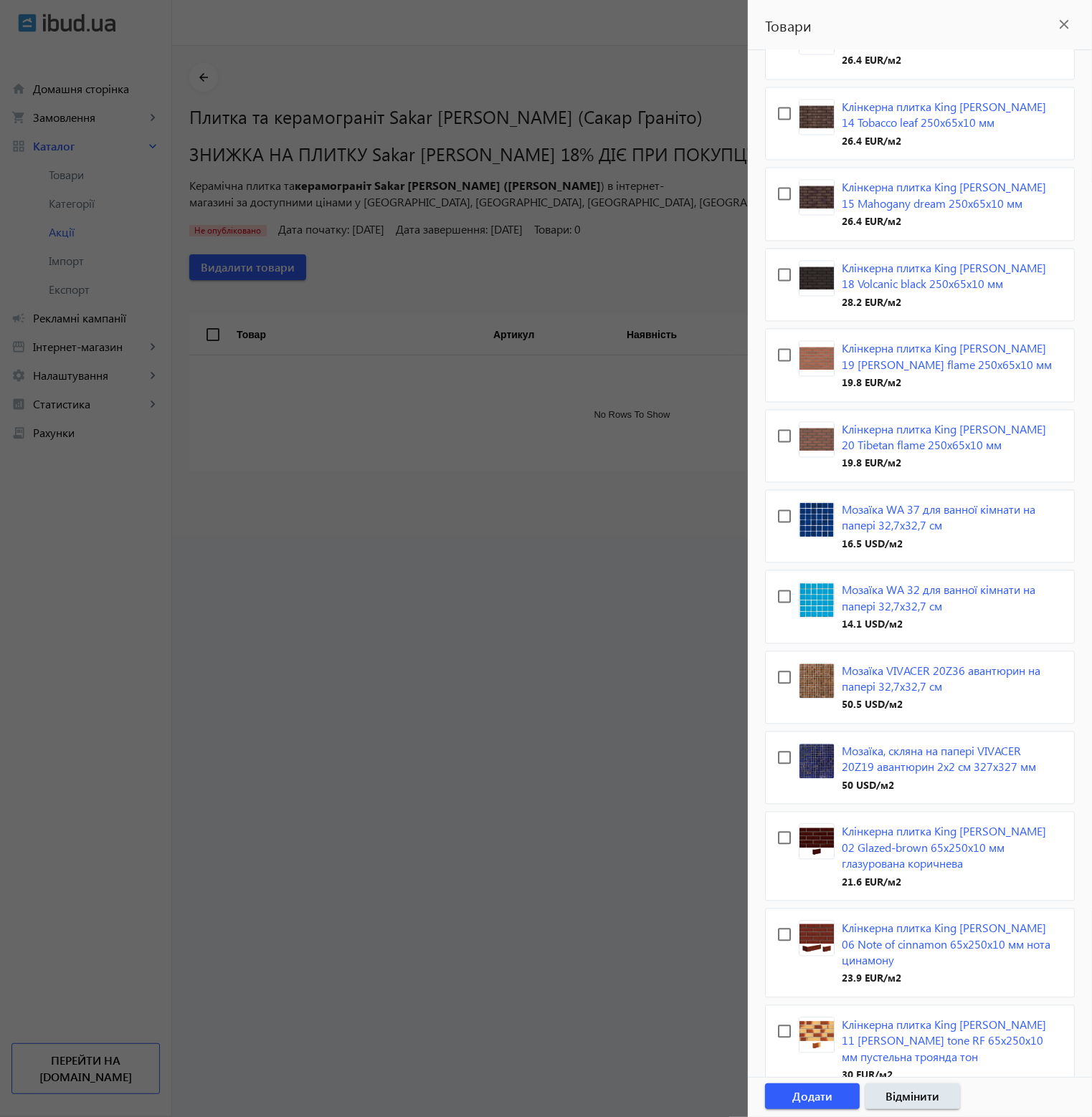
click at [499, 610] on div at bounding box center [546, 558] width 1092 height 1117
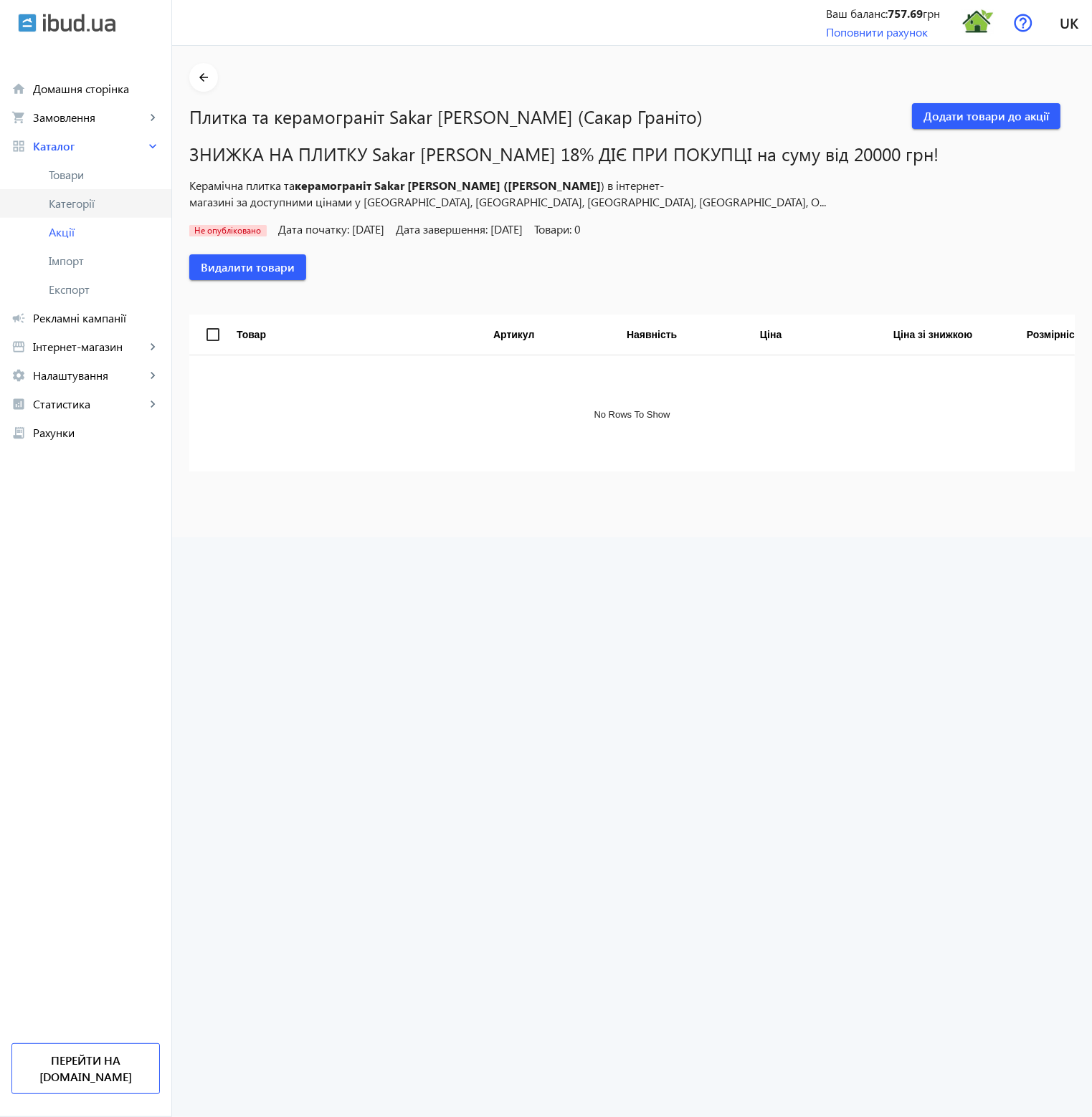
click at [80, 208] on span "Категорії" at bounding box center [104, 203] width 111 height 15
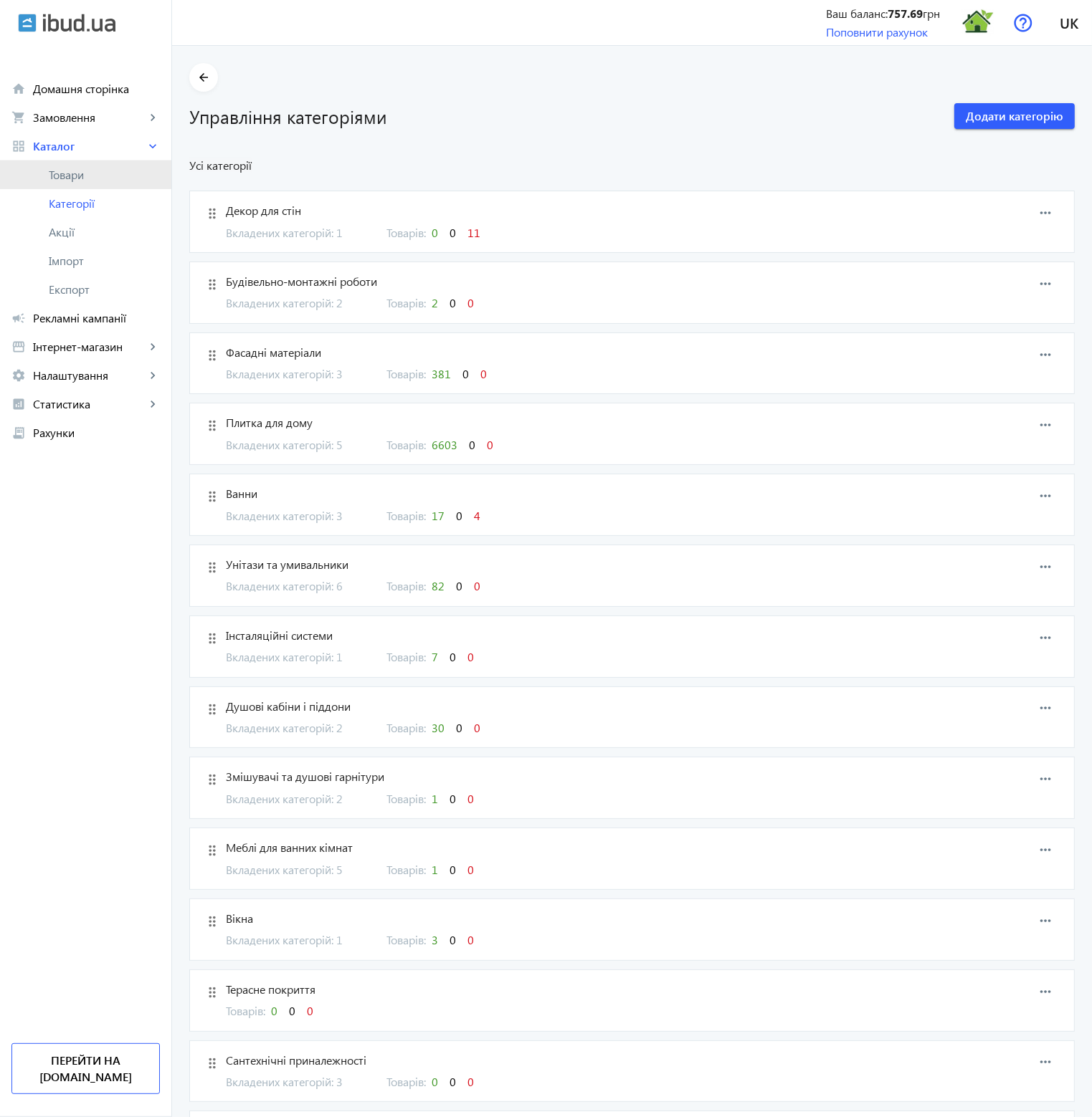
click at [72, 170] on span "Товари" at bounding box center [104, 174] width 111 height 15
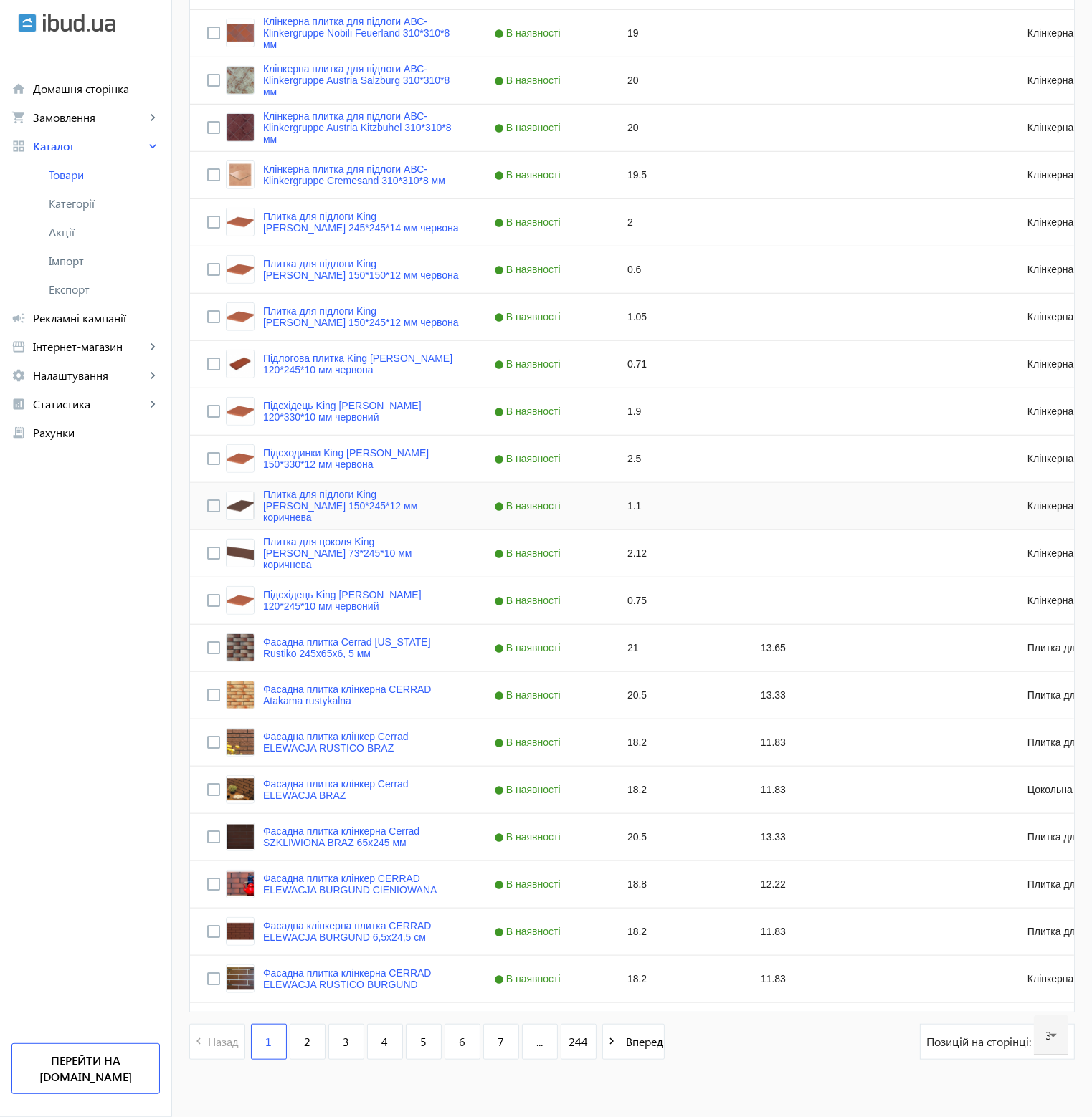
scroll to position [811, 0]
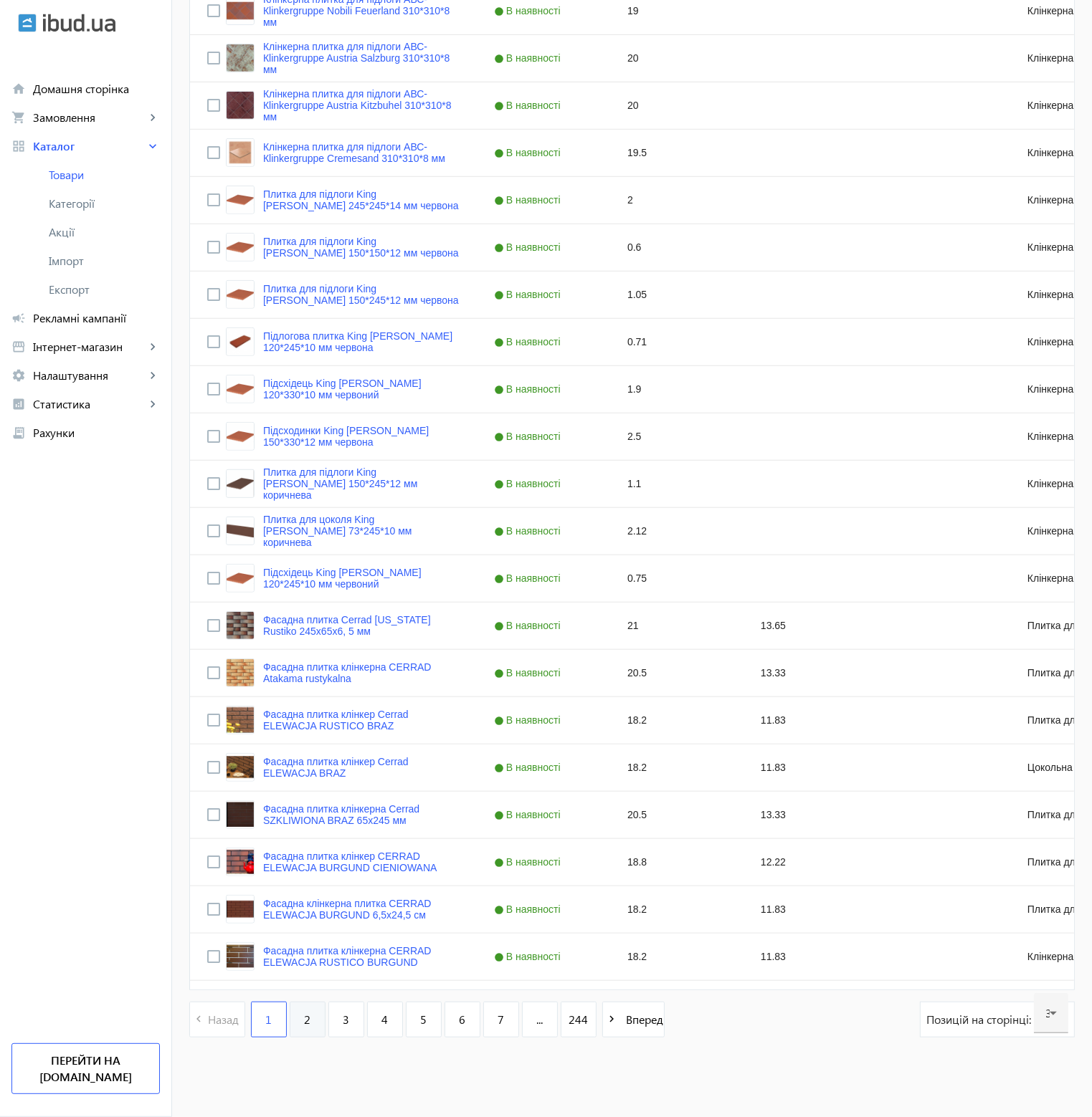
click at [308, 1024] on link "2" at bounding box center [307, 1020] width 36 height 36
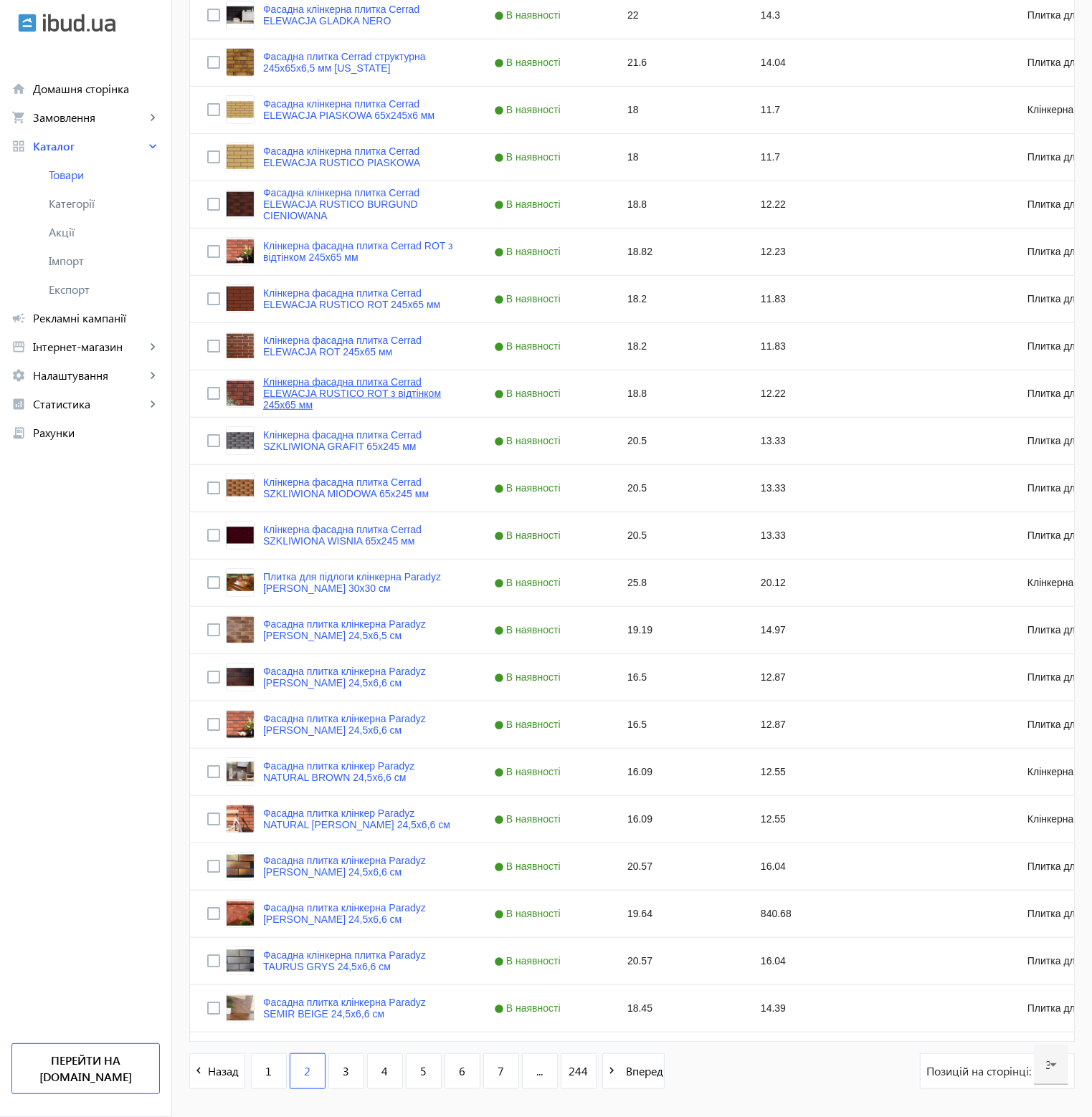
scroll to position [811, 0]
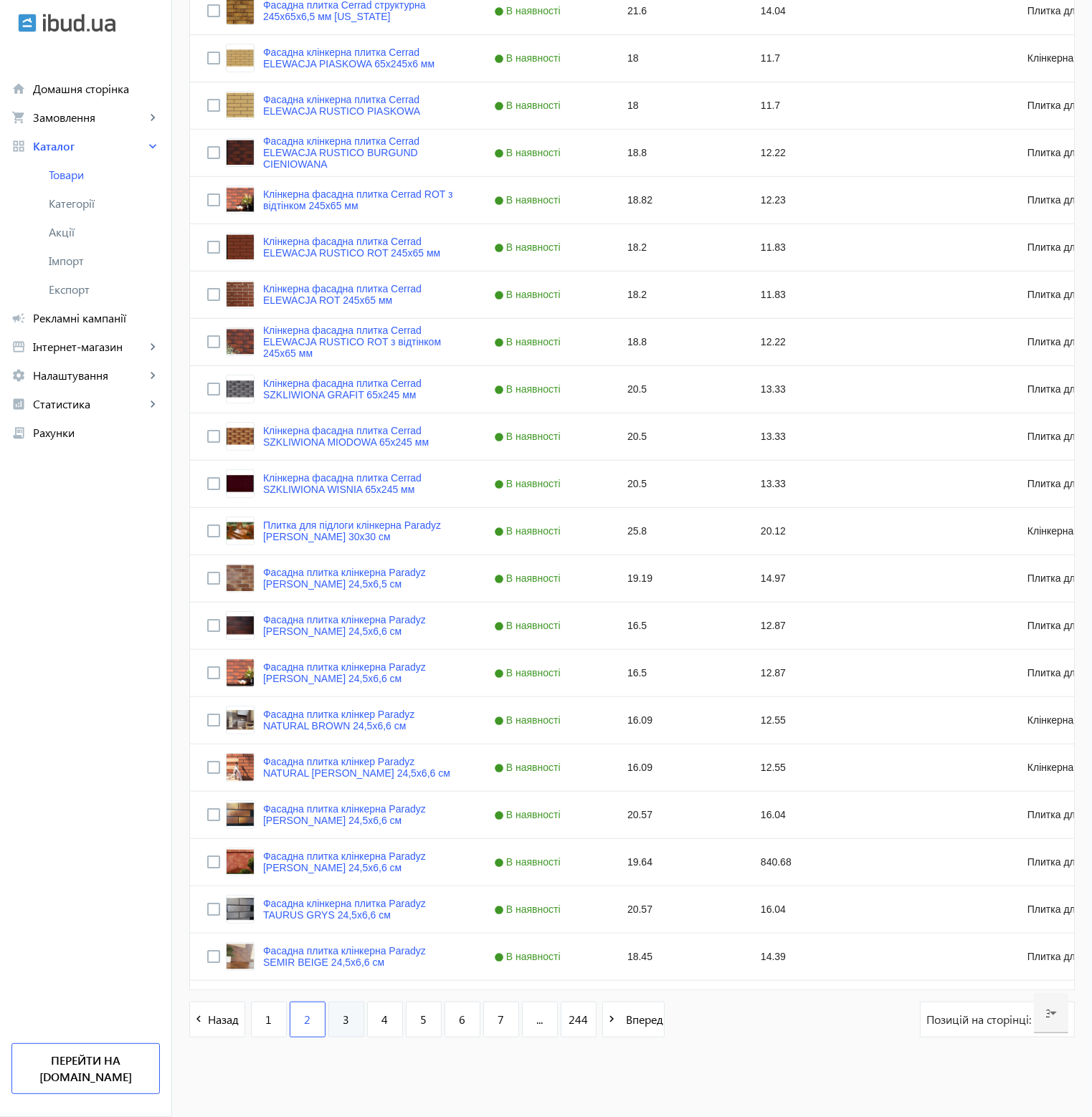
click at [343, 1025] on link "3" at bounding box center [346, 1020] width 36 height 36
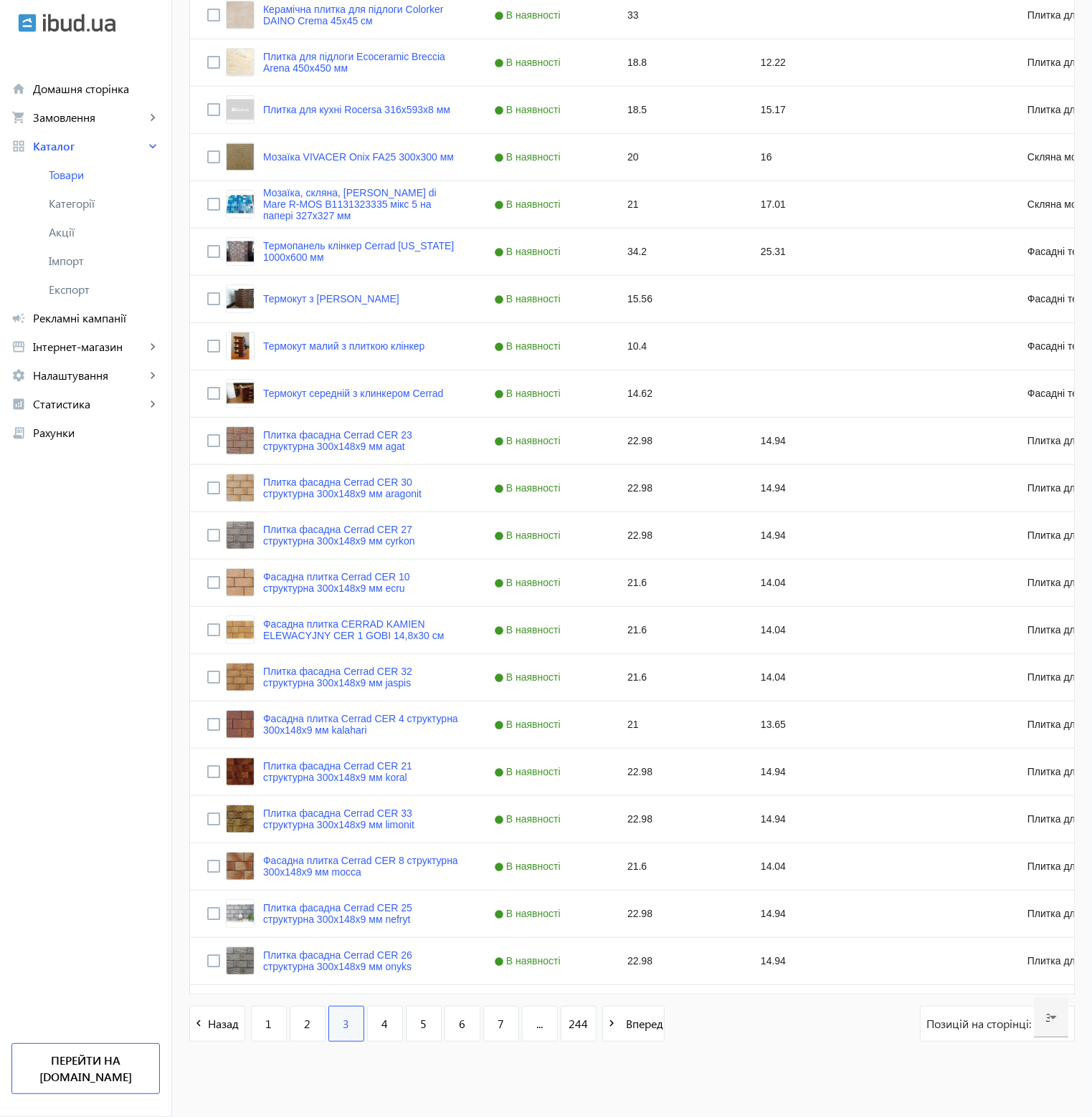
scroll to position [811, 0]
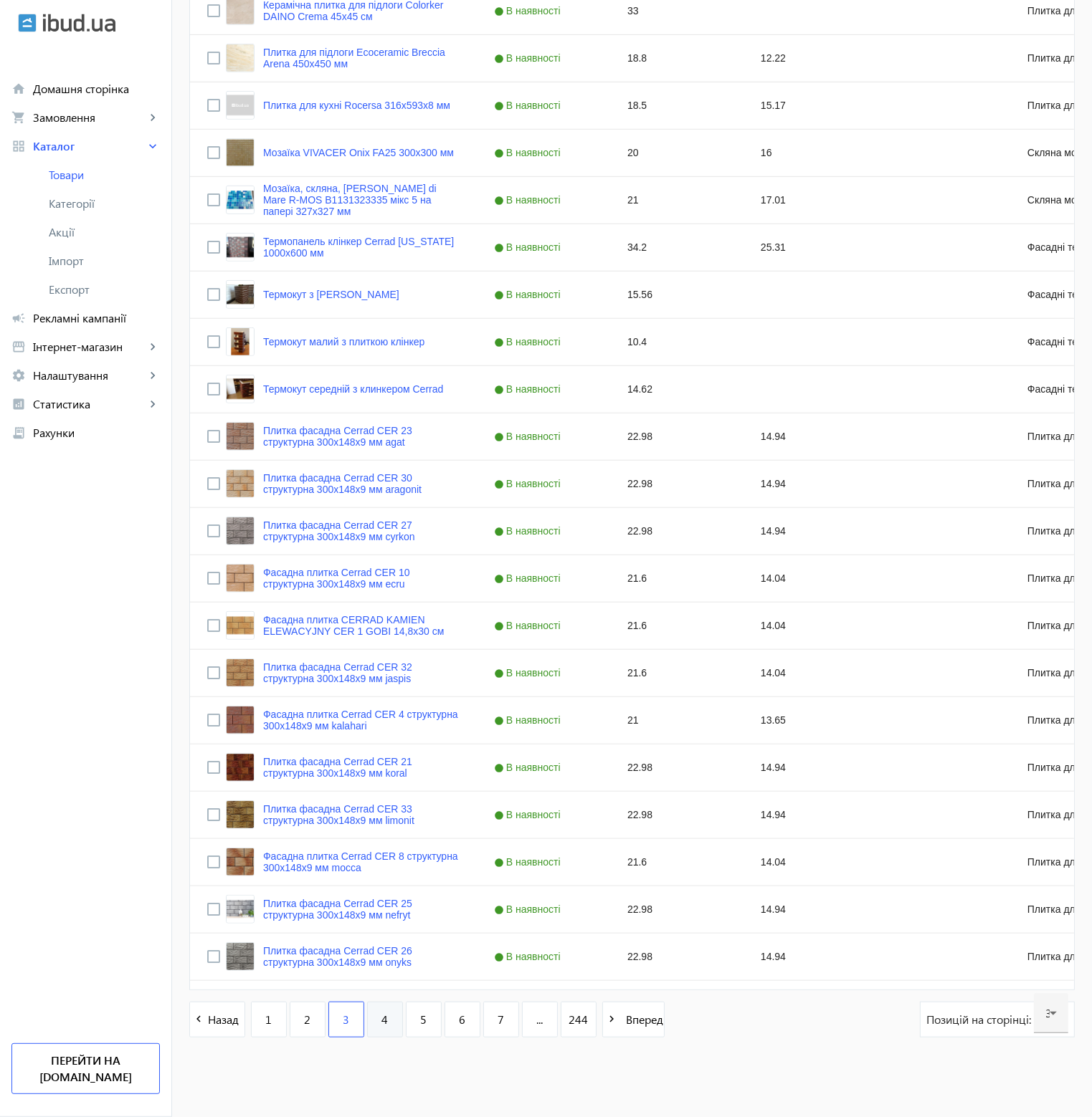
click at [372, 1022] on link "4" at bounding box center [384, 1020] width 36 height 36
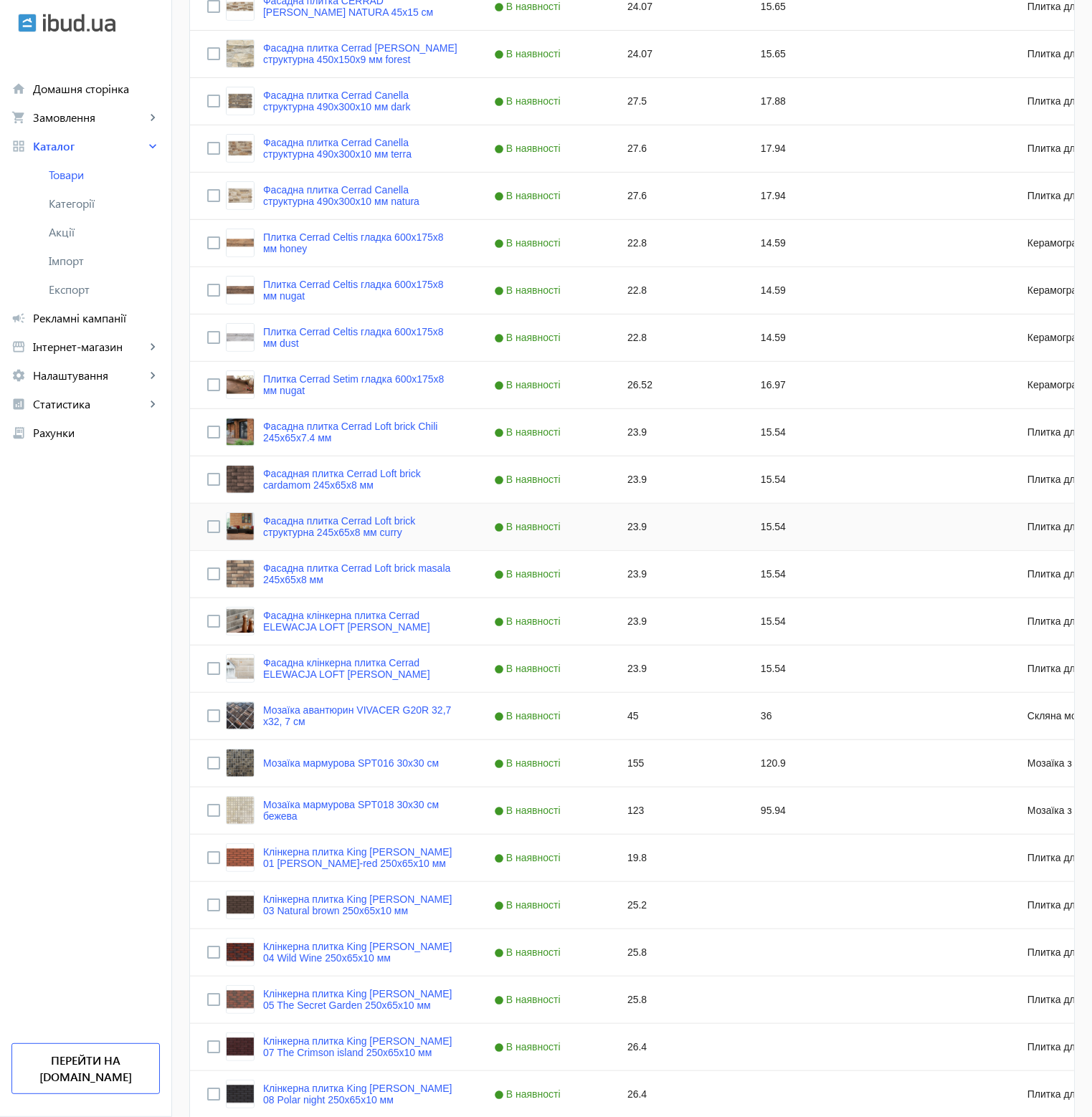
scroll to position [811, 0]
